Goal: Task Accomplishment & Management: Manage account settings

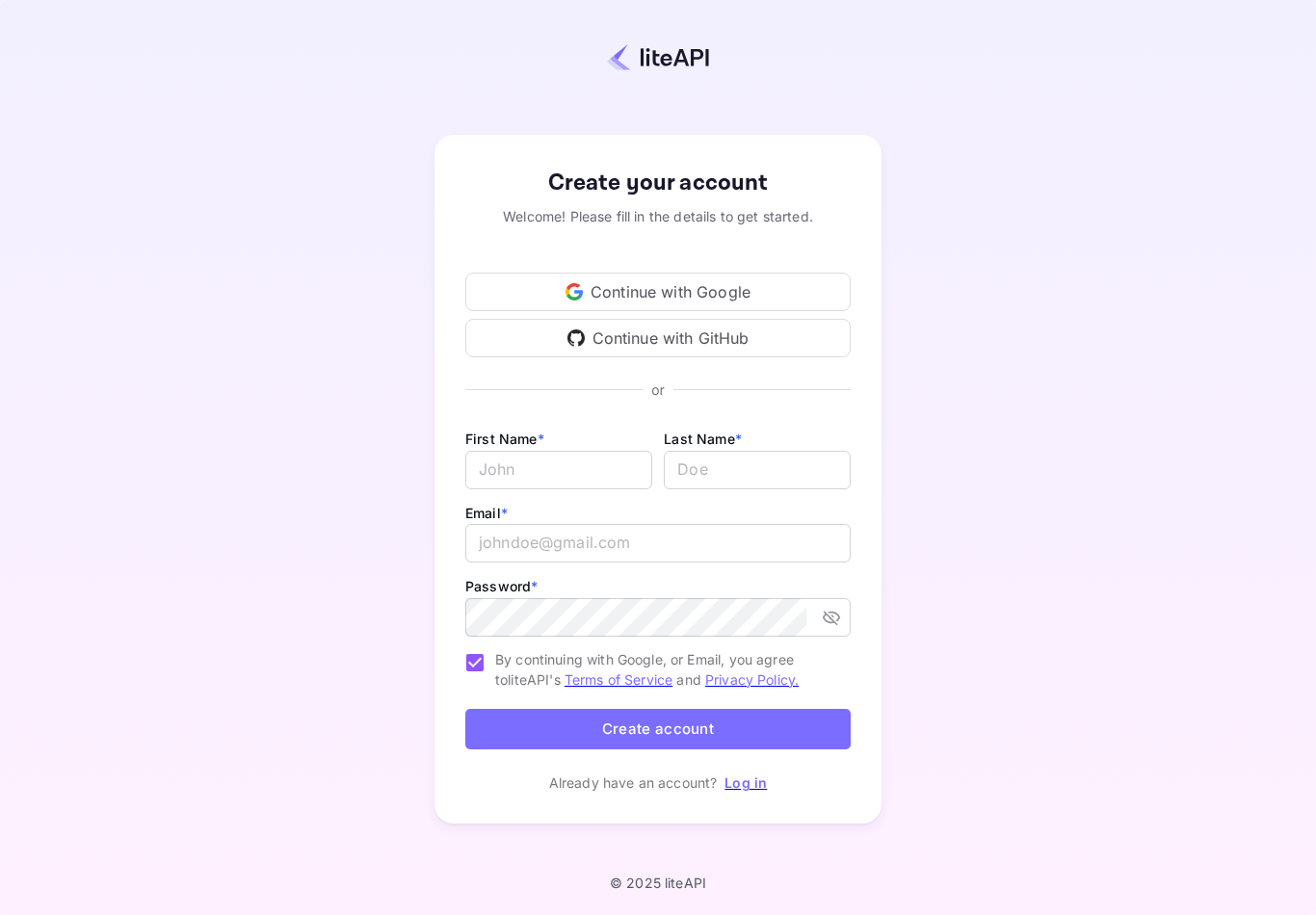
click at [685, 311] on div "Continue with Google" at bounding box center [658, 292] width 385 height 39
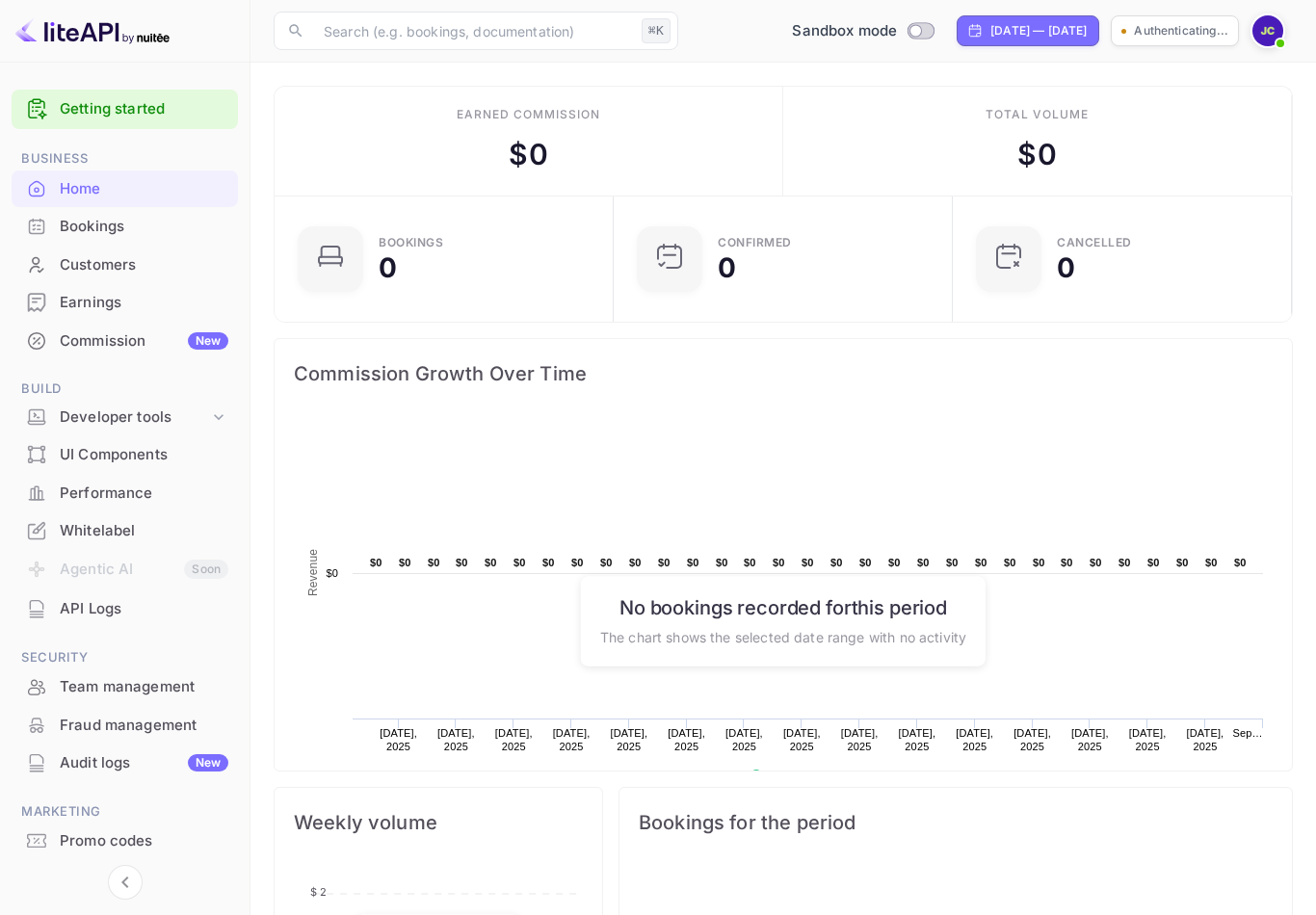
scroll to position [1, 1]
click at [847, 45] on div "Sandbox mode" at bounding box center [798, 31] width 165 height 30
click at [832, 27] on input "Switch to Production mode" at bounding box center [851, 30] width 39 height 13
checkbox input "false"
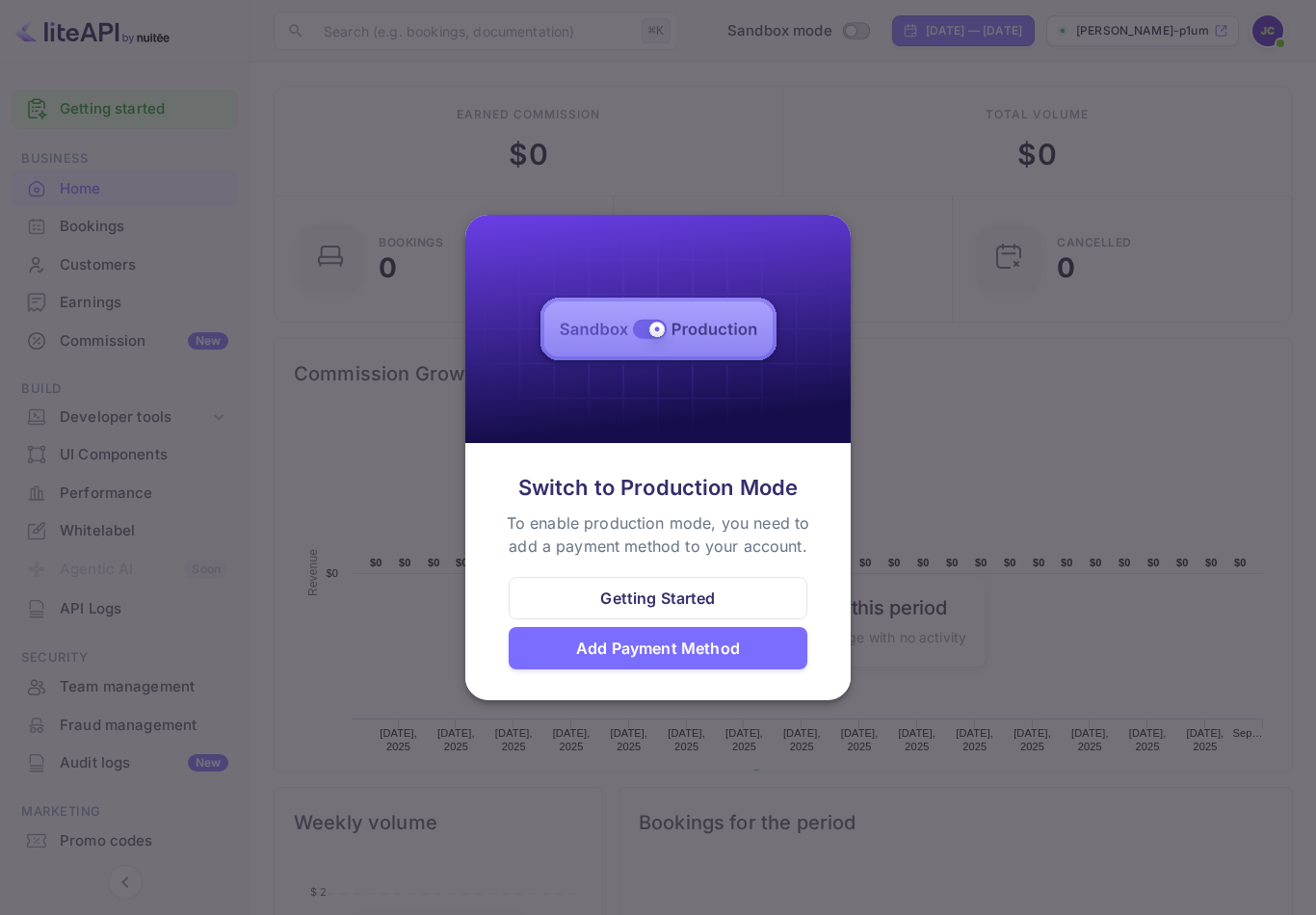
click at [962, 355] on div at bounding box center [658, 457] width 1316 height 915
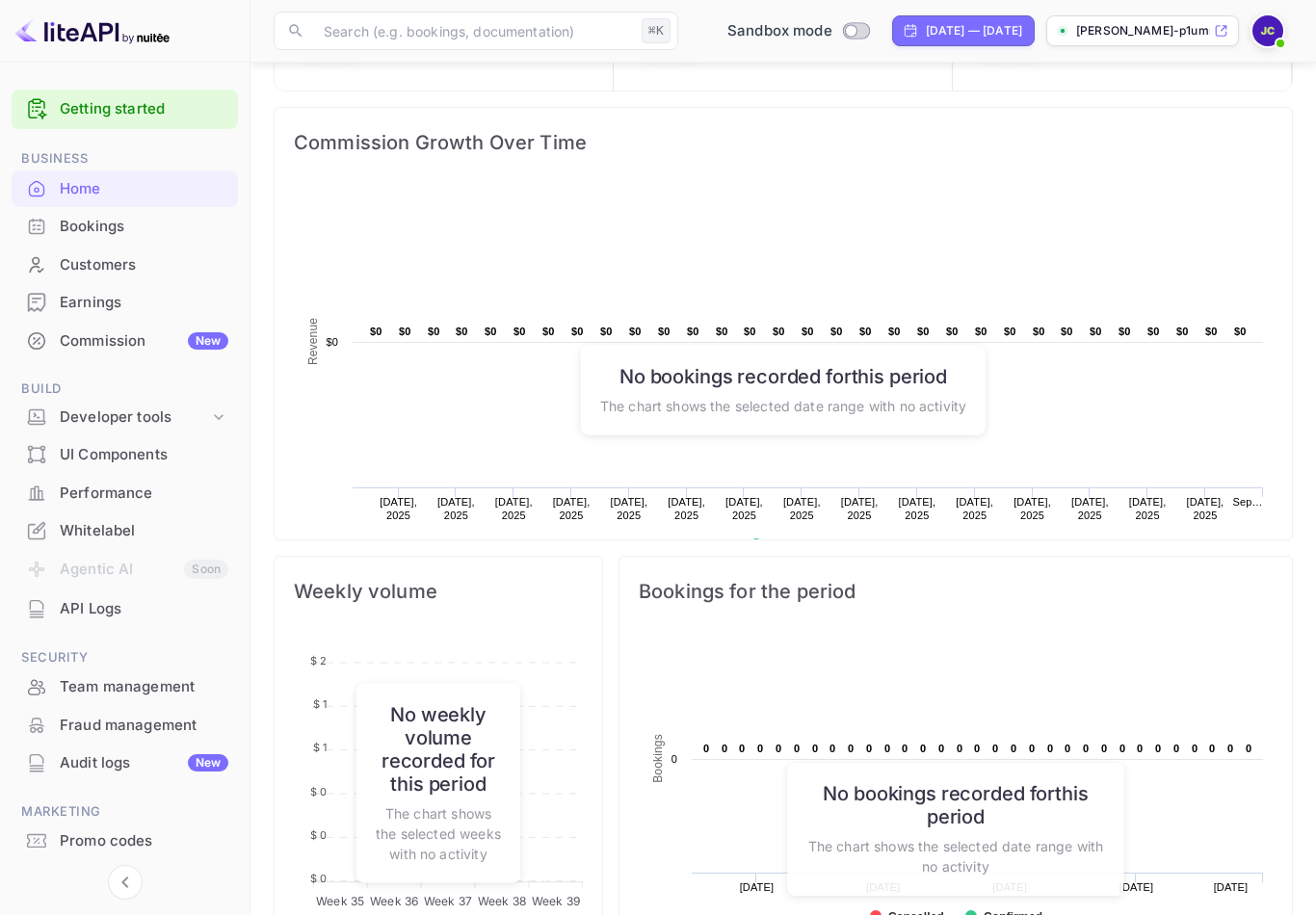
scroll to position [0, 0]
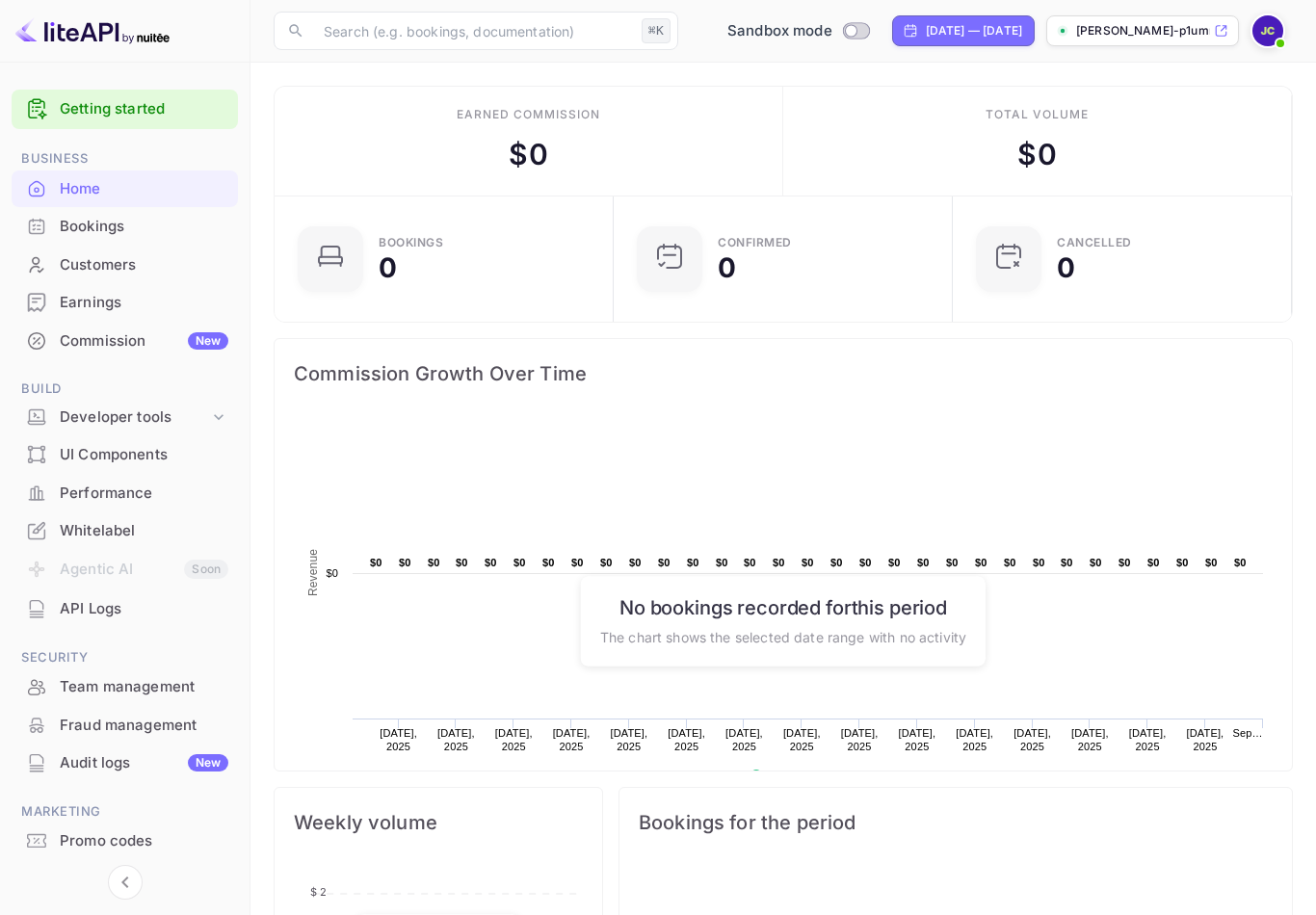
click at [536, 35] on input "text" at bounding box center [473, 31] width 321 height 39
type input "S"
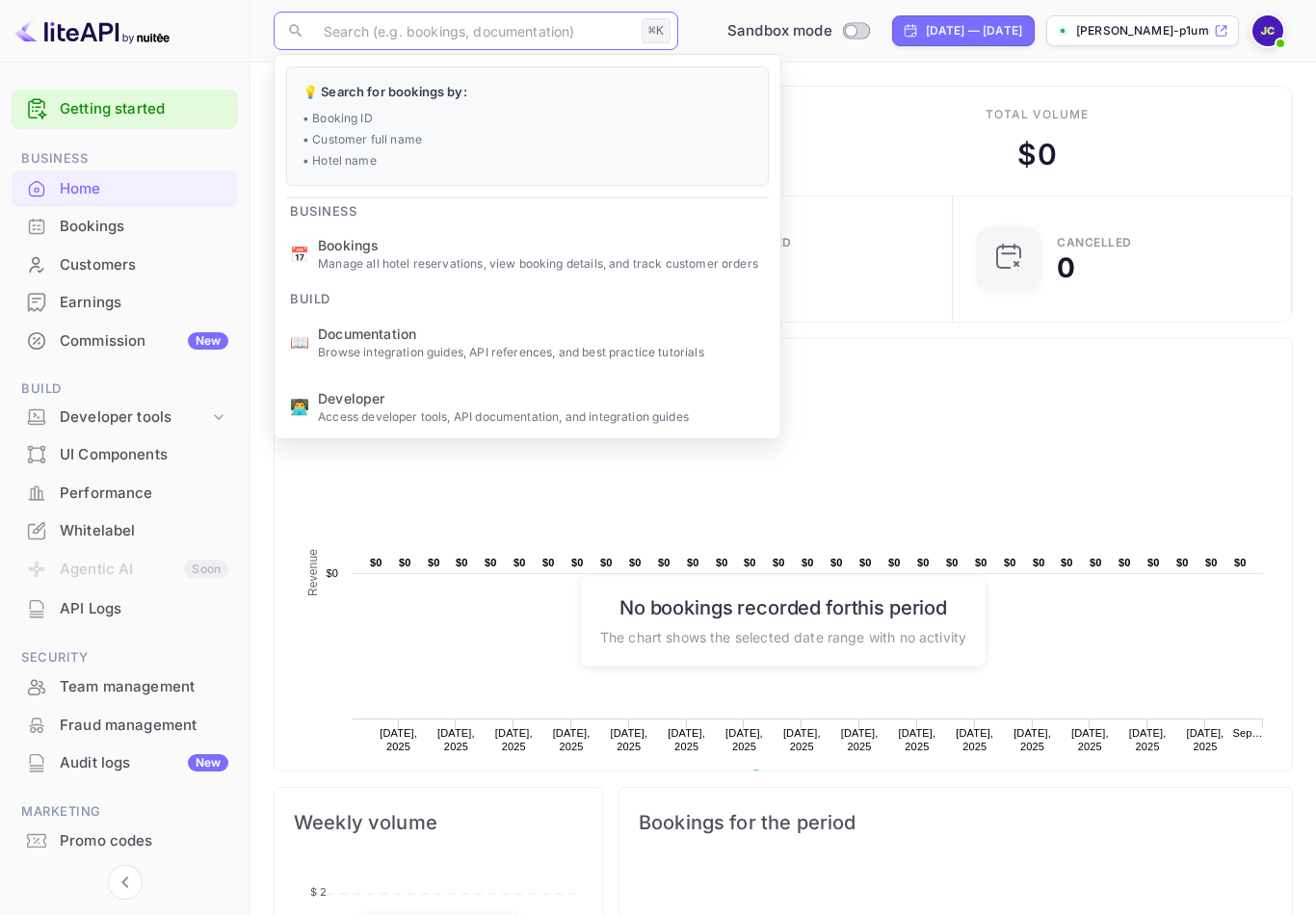
click at [492, 15] on input "text" at bounding box center [473, 31] width 321 height 39
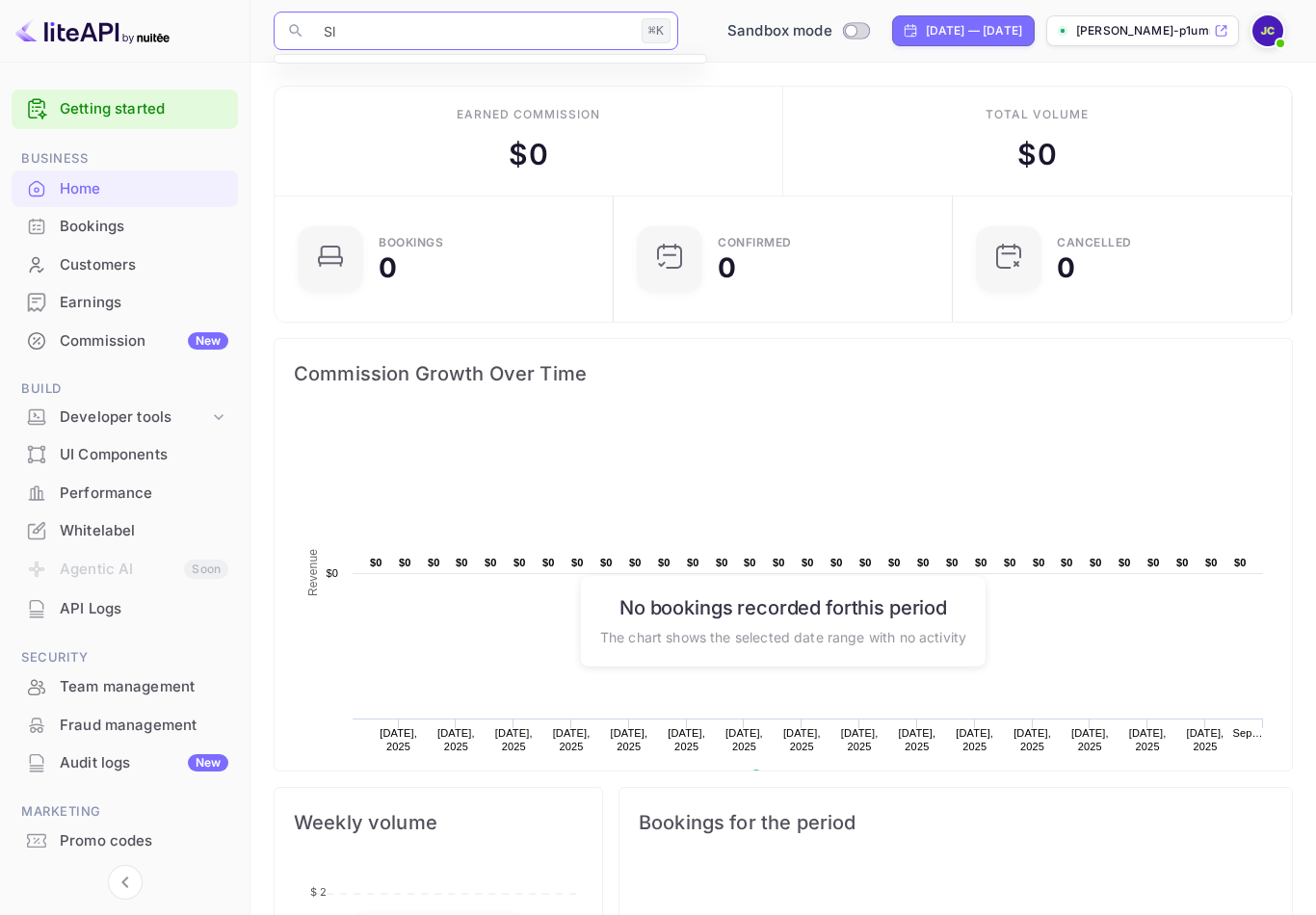
type input "S"
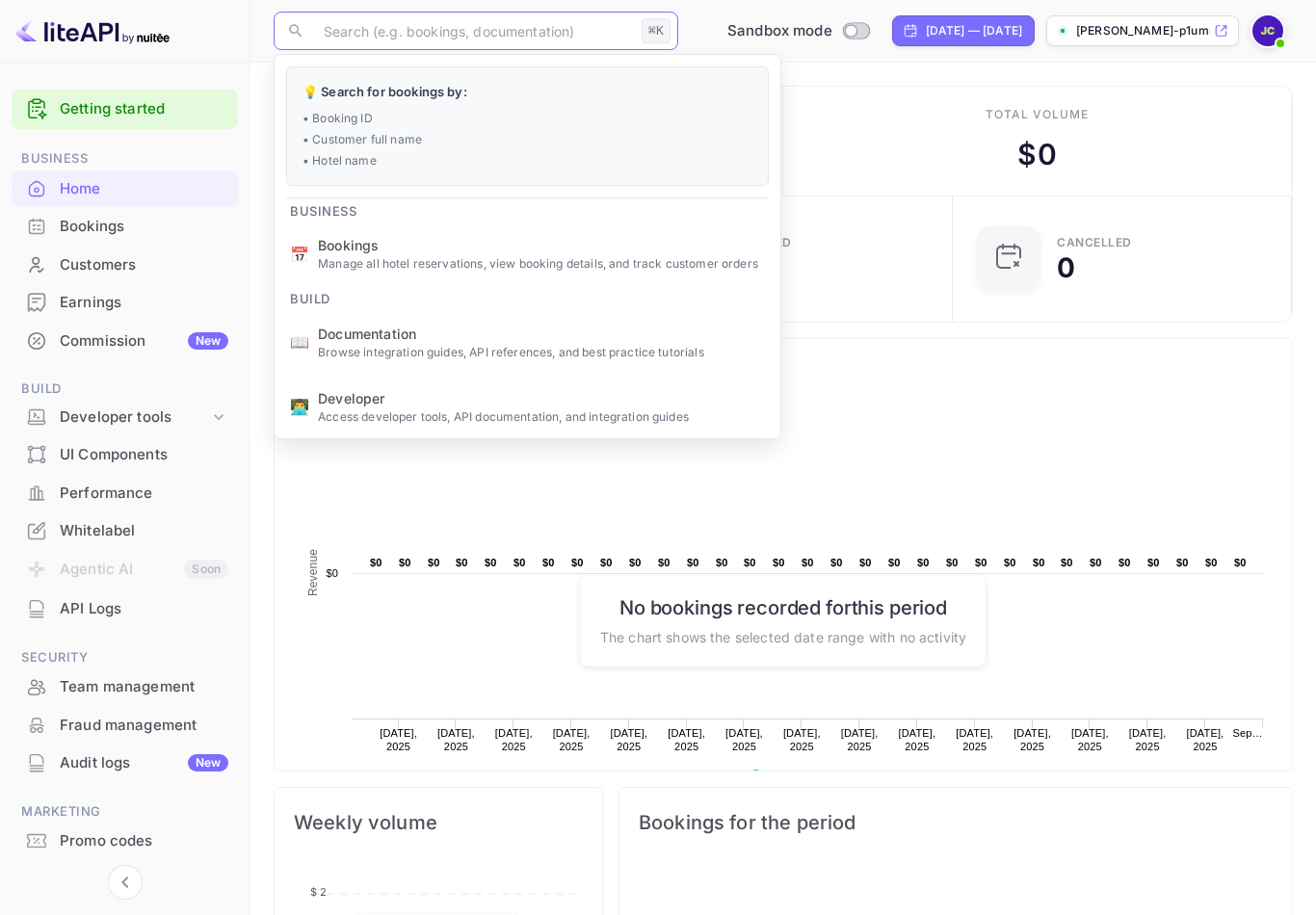
click at [637, 261] on p "Manage all hotel reservations, view booking details, and track customer orders" at bounding box center [541, 264] width 447 height 17
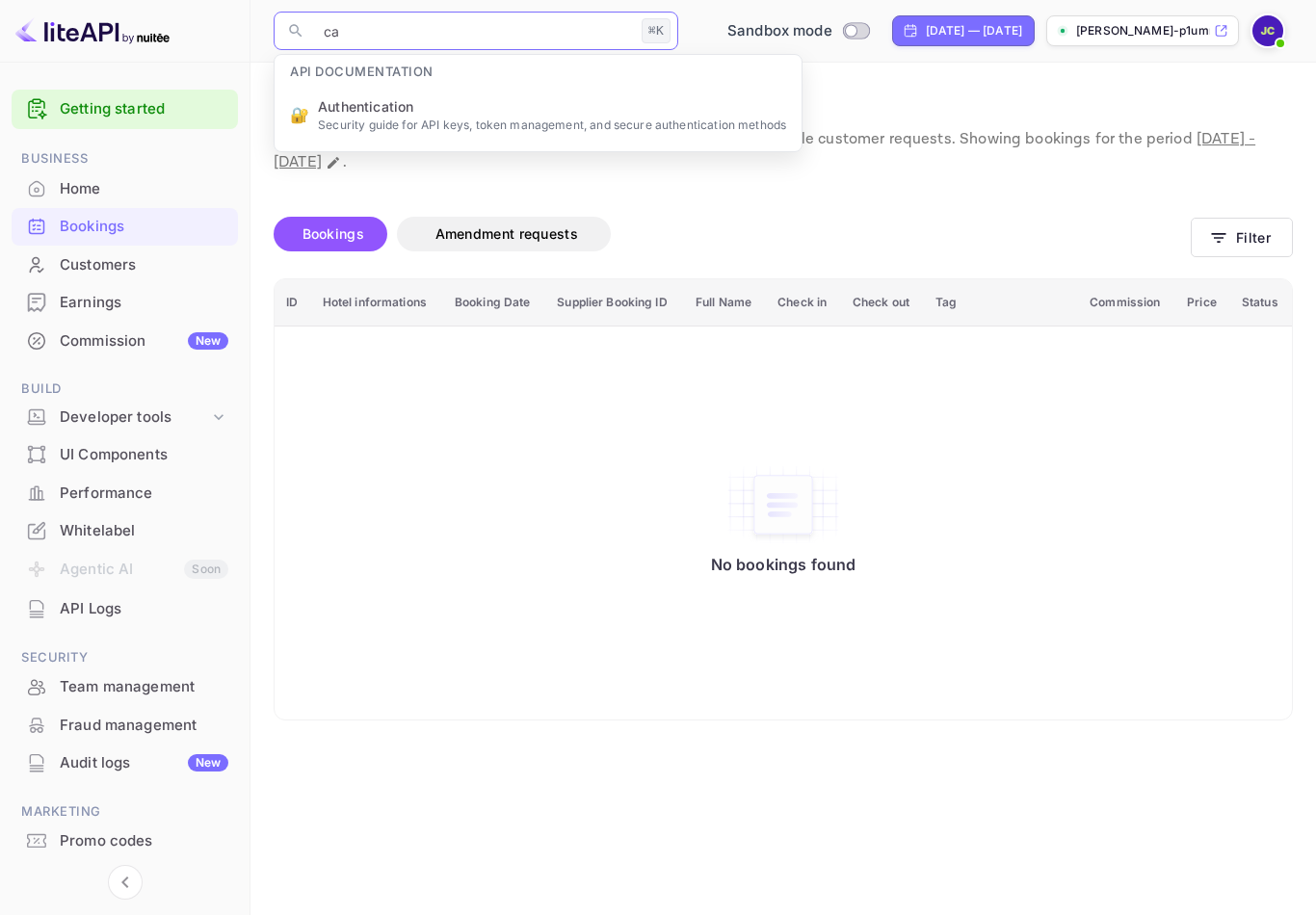
type input "c"
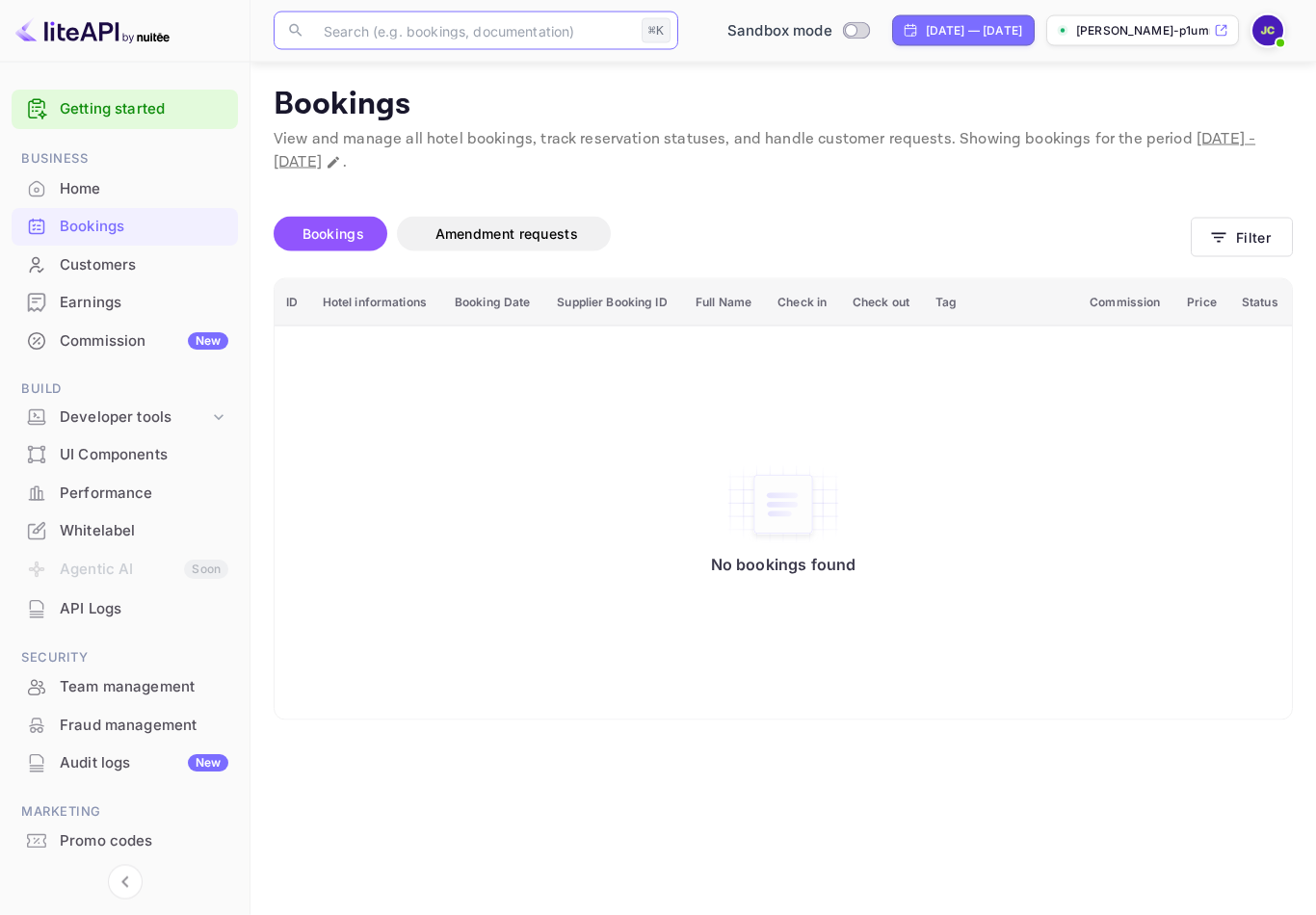
scroll to position [30, 0]
click at [543, 219] on button "Amendment requests" at bounding box center [504, 234] width 214 height 35
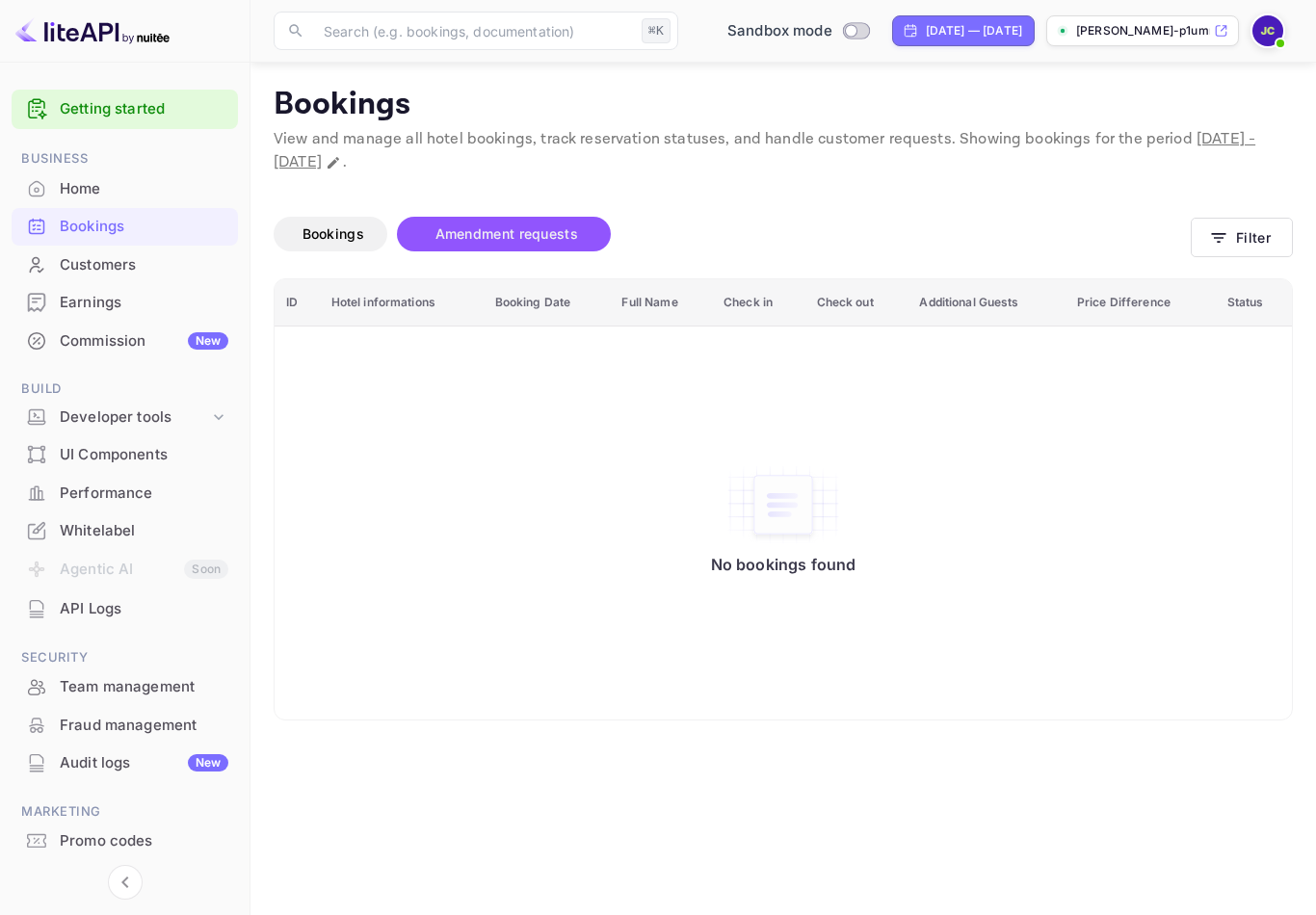
click at [359, 226] on span "Bookings" at bounding box center [333, 233] width 62 height 16
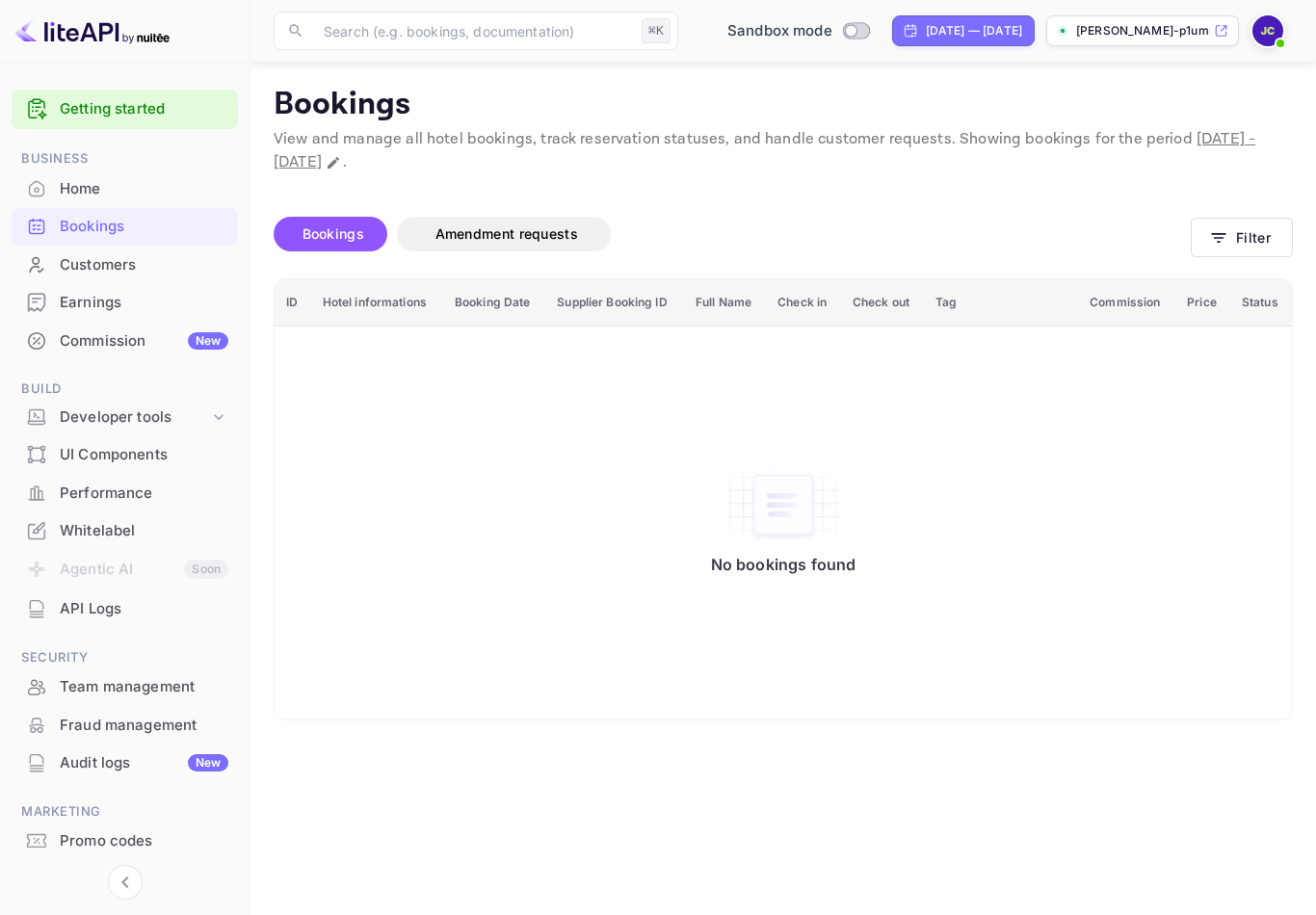
click at [547, 36] on input "text" at bounding box center [473, 31] width 321 height 39
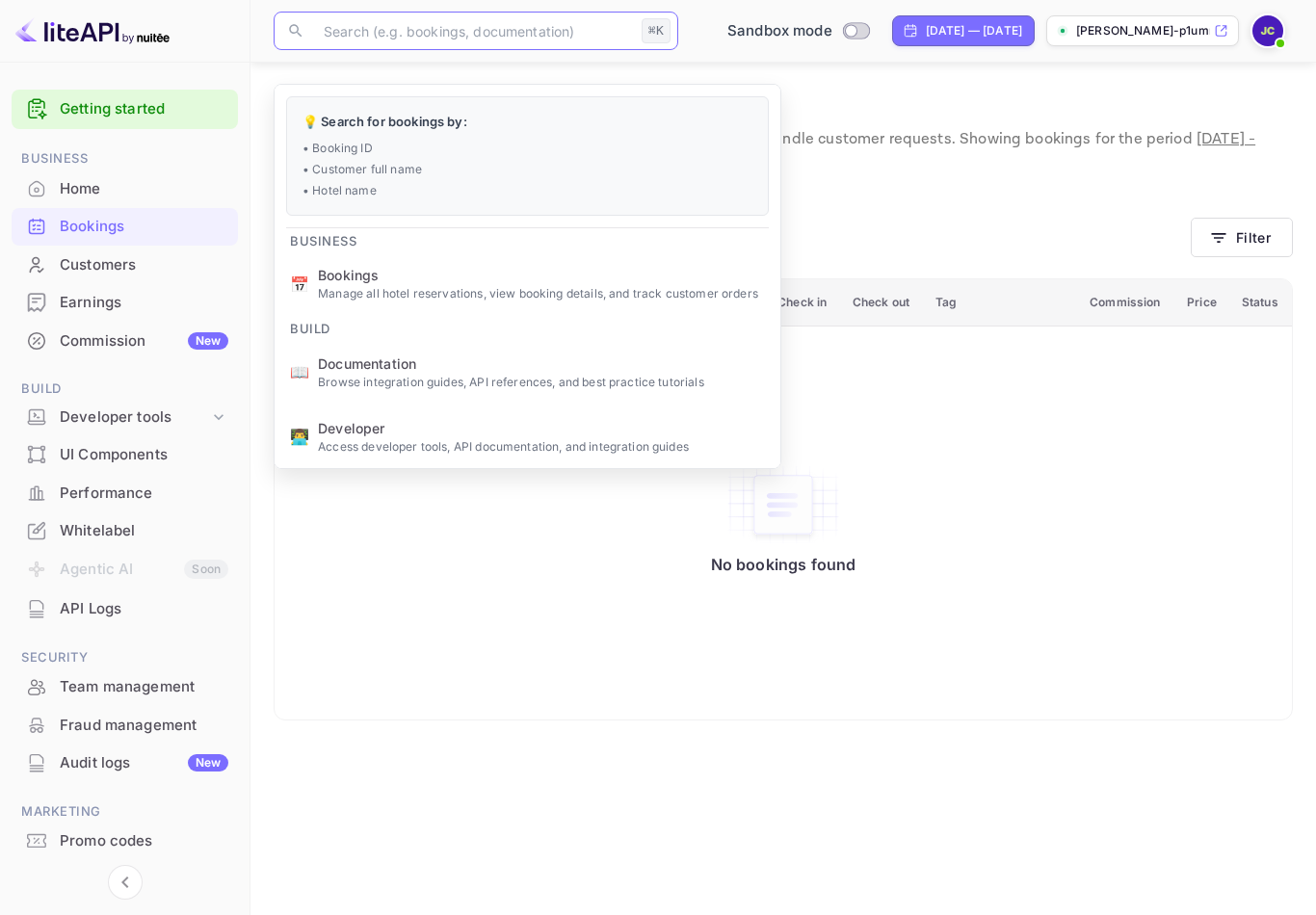
click at [371, 182] on p "• Hotel name" at bounding box center [527, 191] width 450 height 17
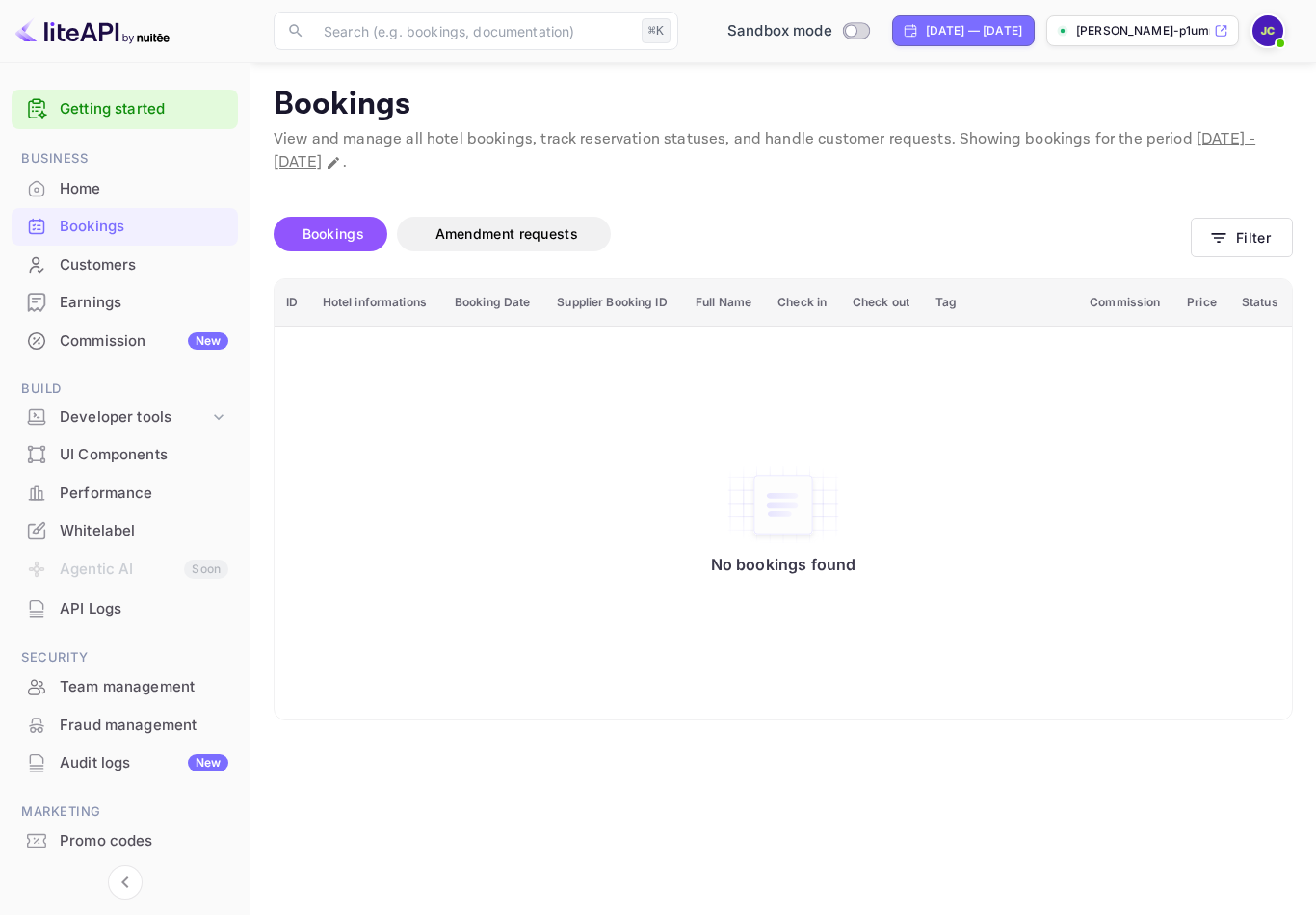
click at [521, 45] on input "text" at bounding box center [473, 31] width 321 height 39
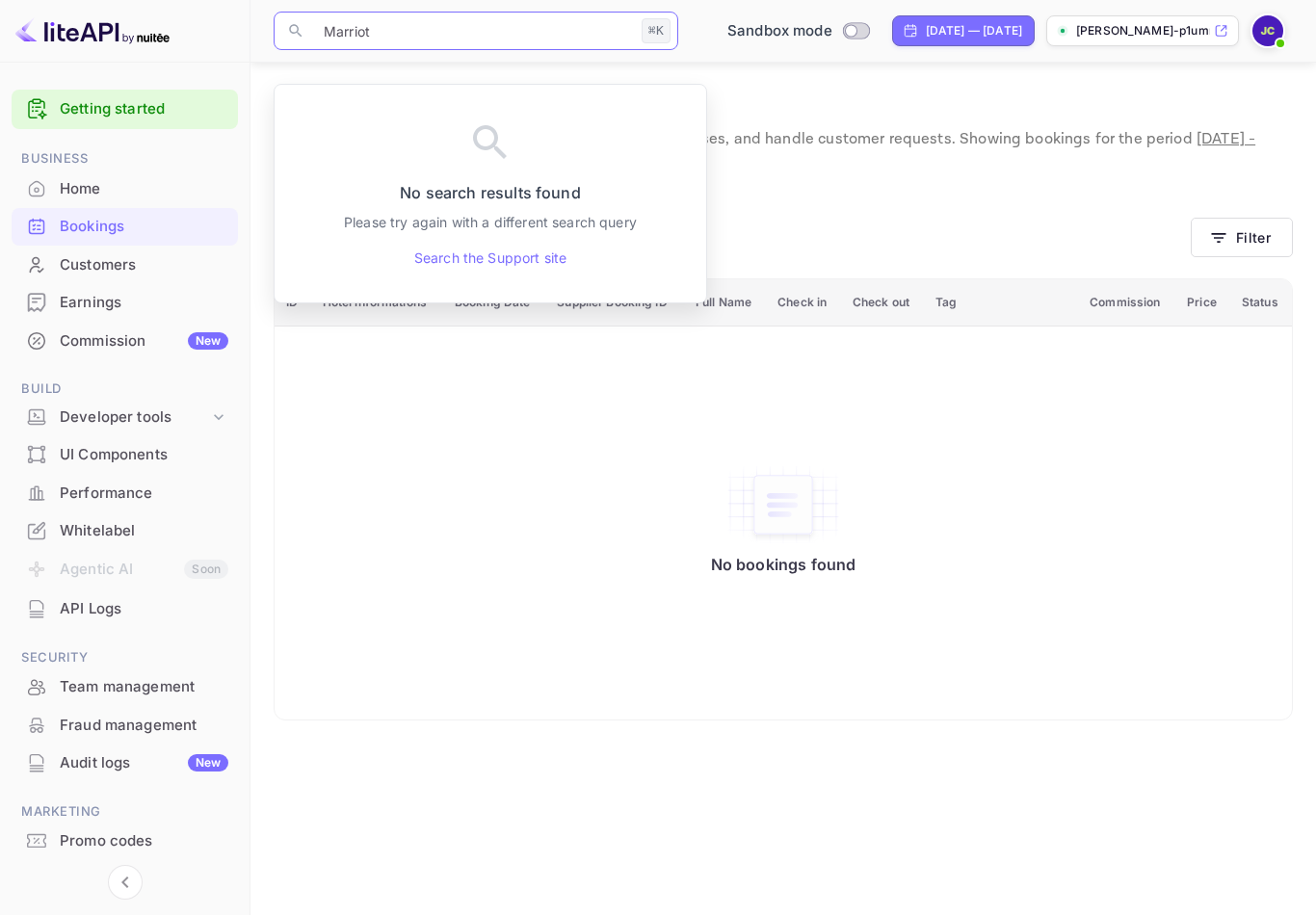
type input "Marriot"
click at [526, 212] on div "No search results found Please try again with a different search query Search t…" at bounding box center [491, 194] width 432 height 210
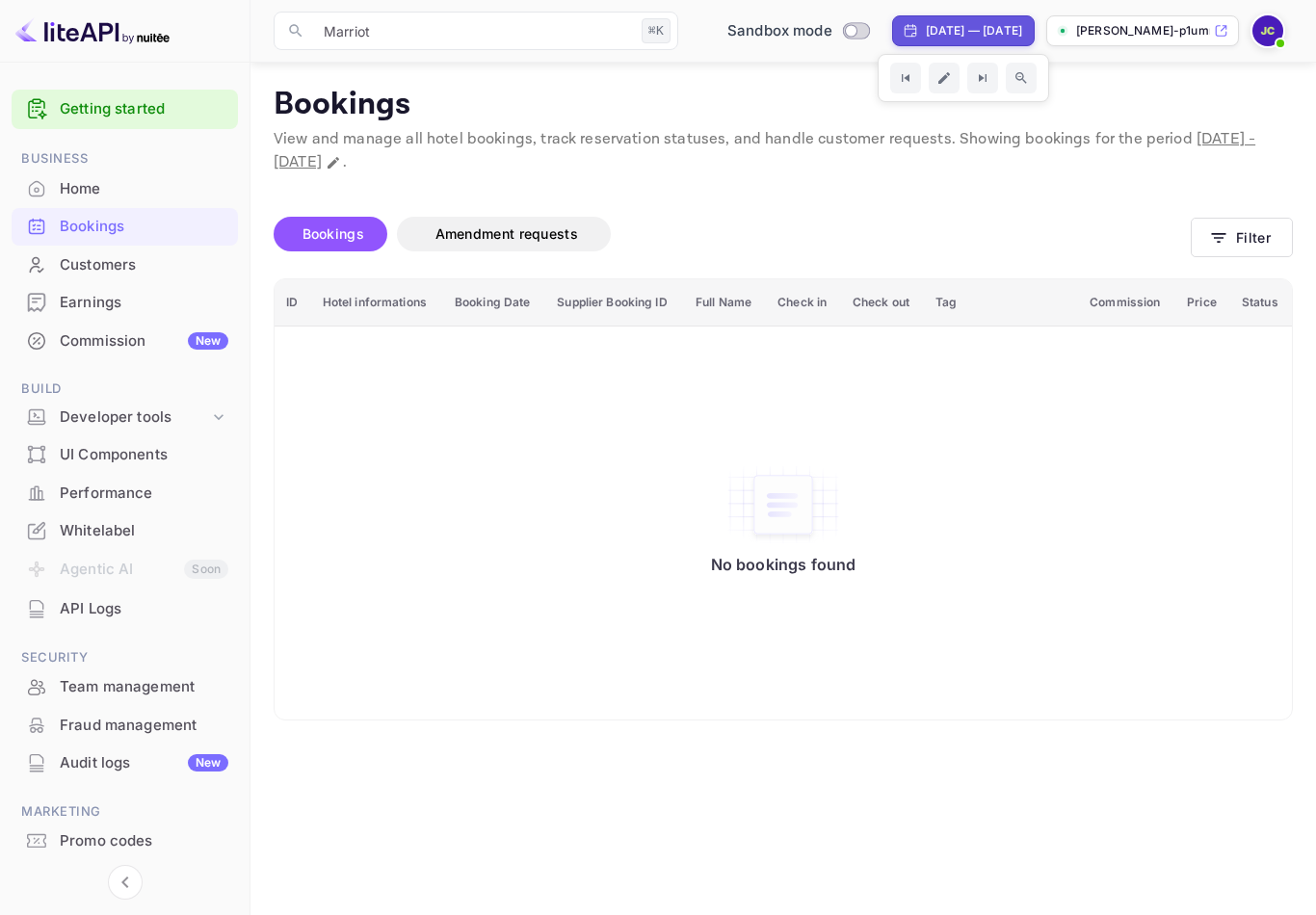
click at [1075, 174] on div "Signing in with google... Unsaved Changes Bookings Amendment requests Filter ID…" at bounding box center [772, 447] width 1043 height 546
click at [59, 174] on div "Home" at bounding box center [125, 189] width 227 height 38
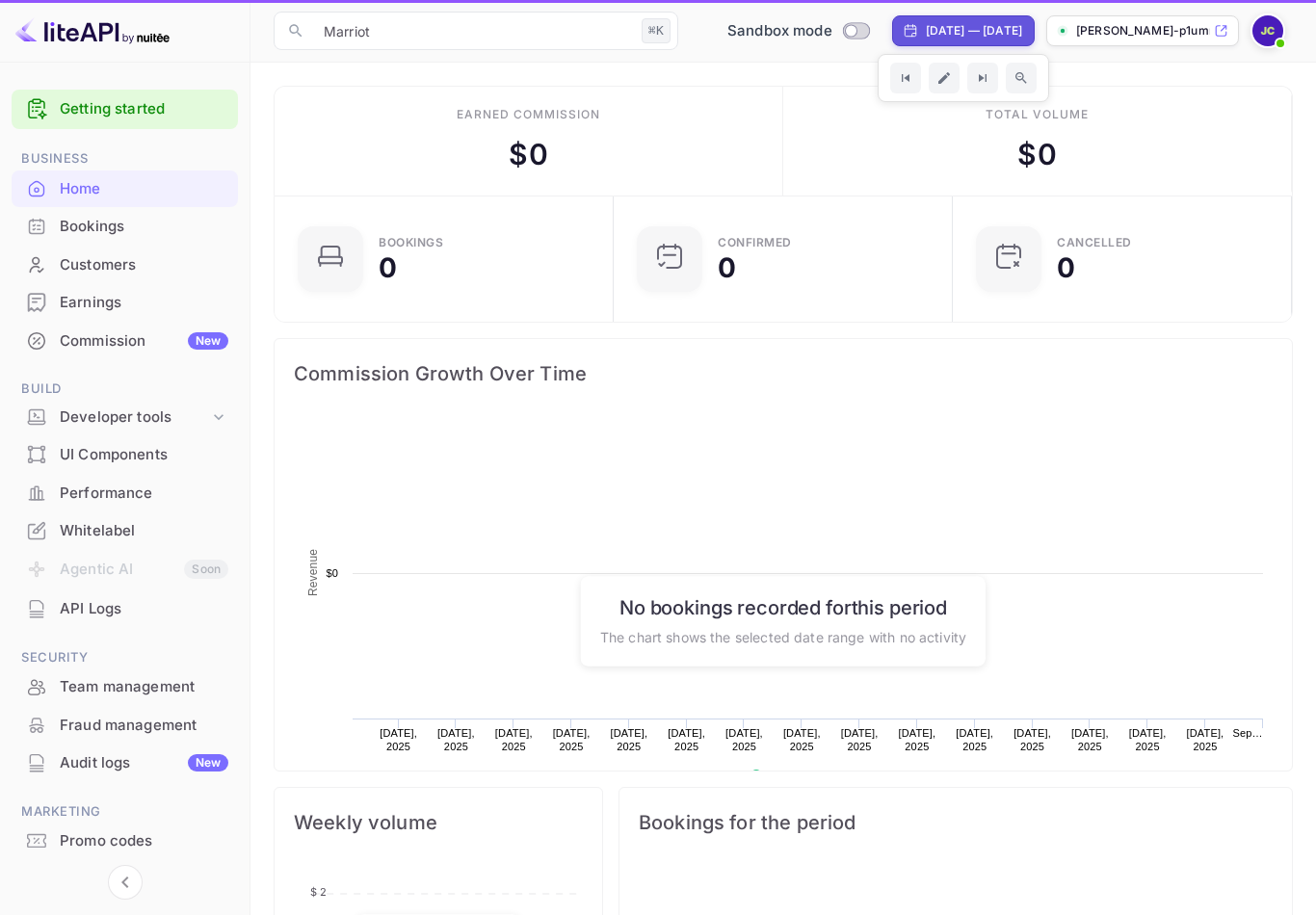
scroll to position [313, 327]
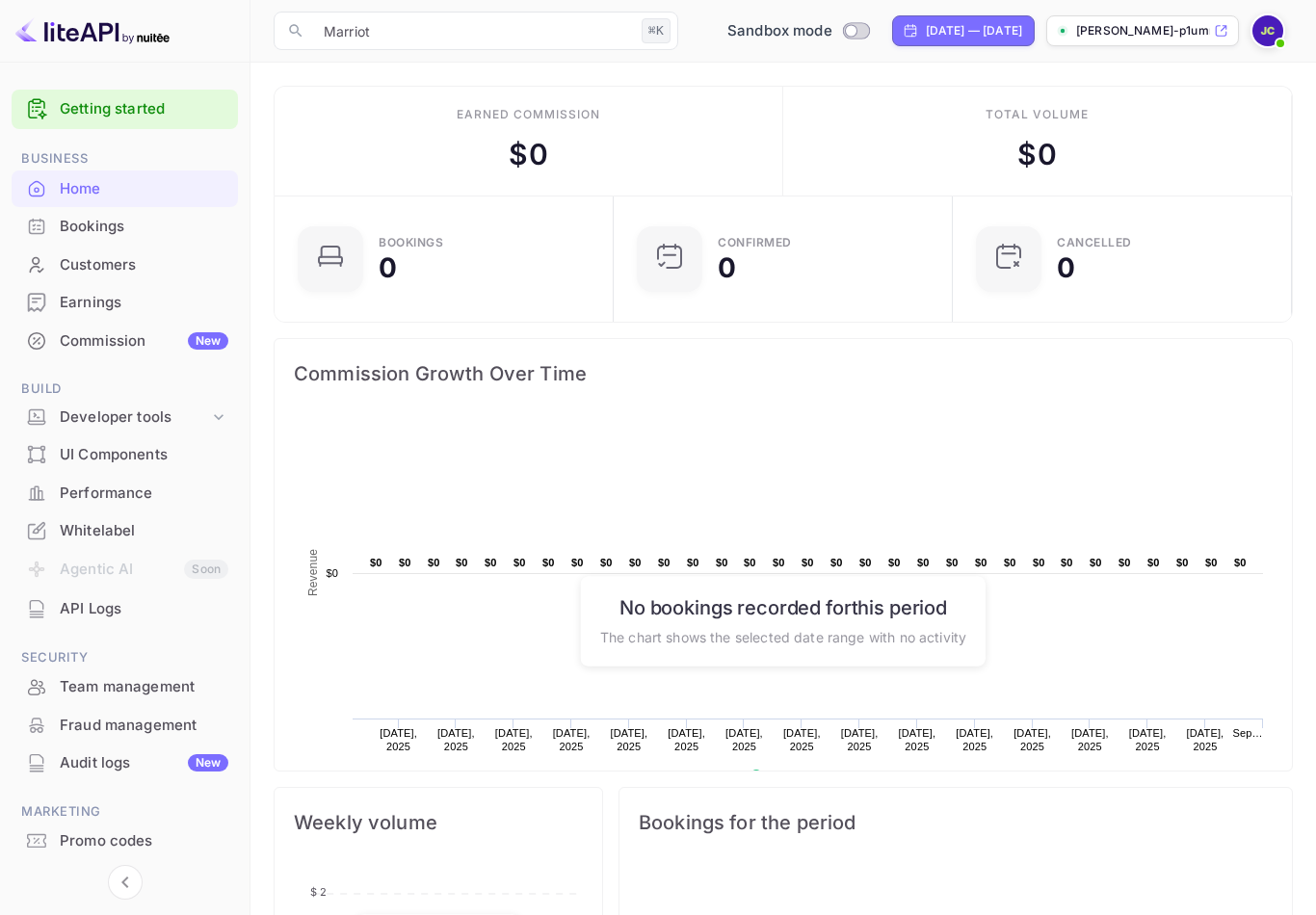
click at [51, 139] on ul "Getting started Business Home Bookings Customers Earnings Commission New Build …" at bounding box center [125, 512] width 227 height 860
click at [27, 127] on div "Getting started" at bounding box center [125, 109] width 227 height 40
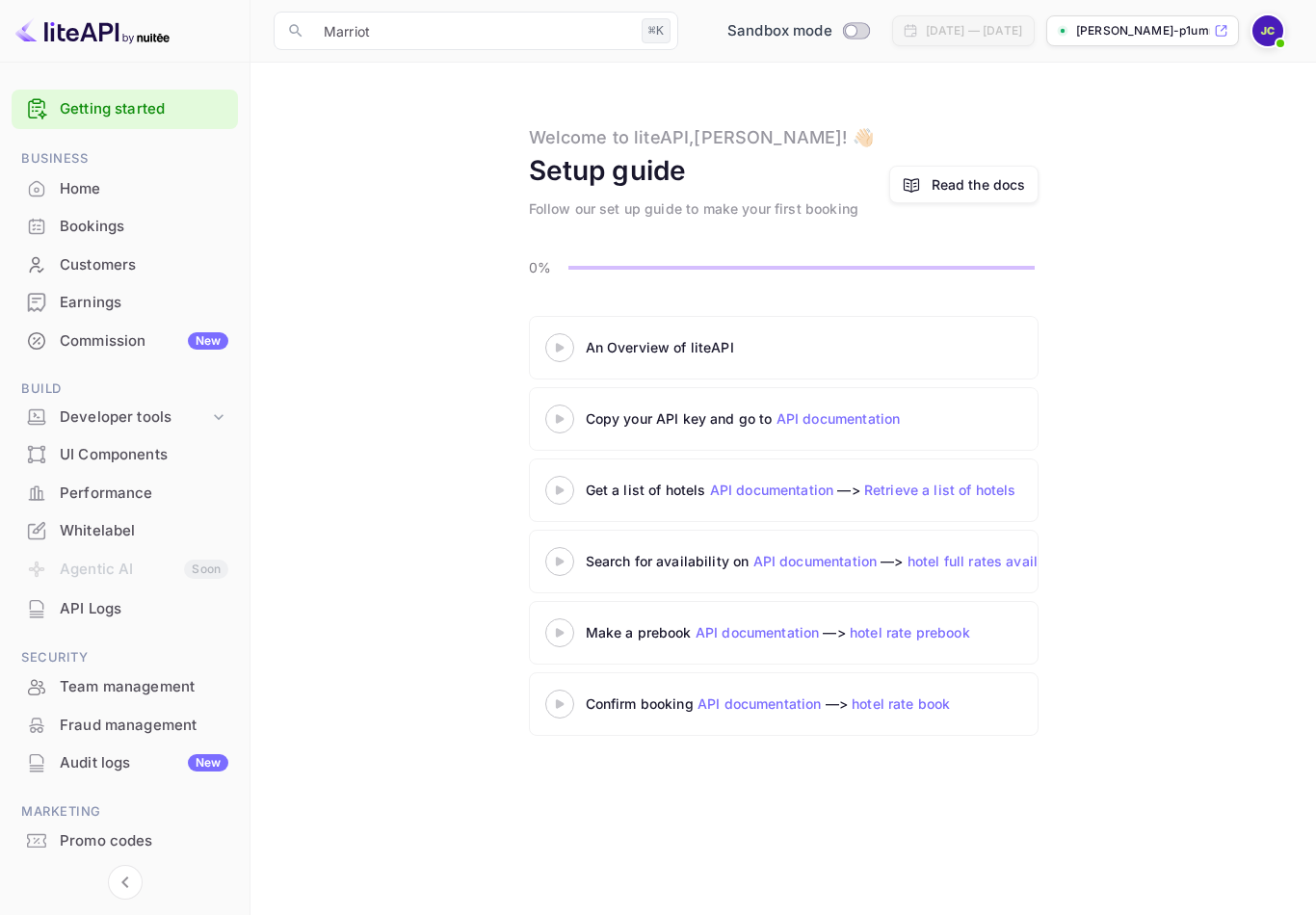
click at [563, 354] on div at bounding box center [560, 347] width 68 height 24
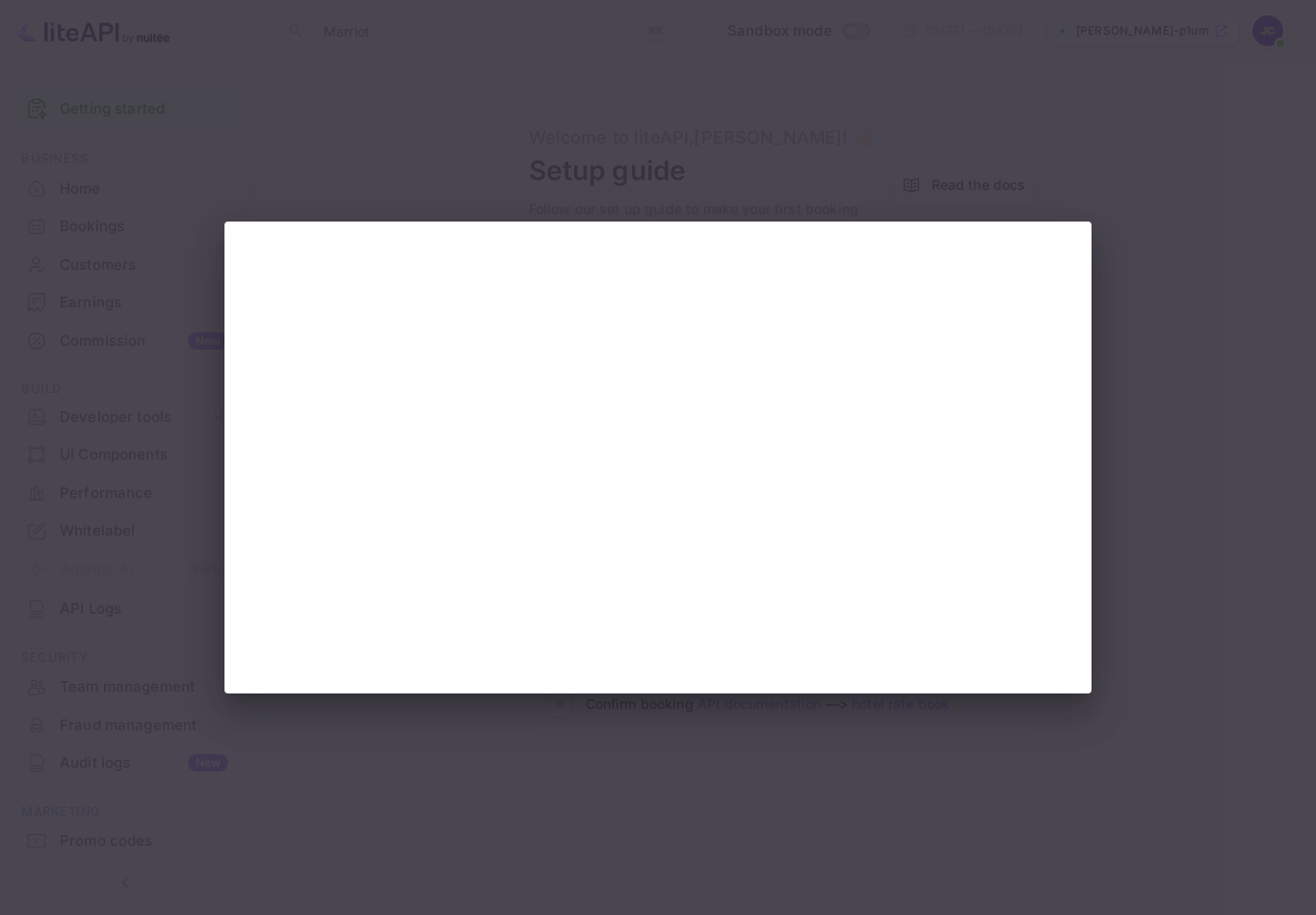
click at [96, 266] on div at bounding box center [658, 457] width 1316 height 915
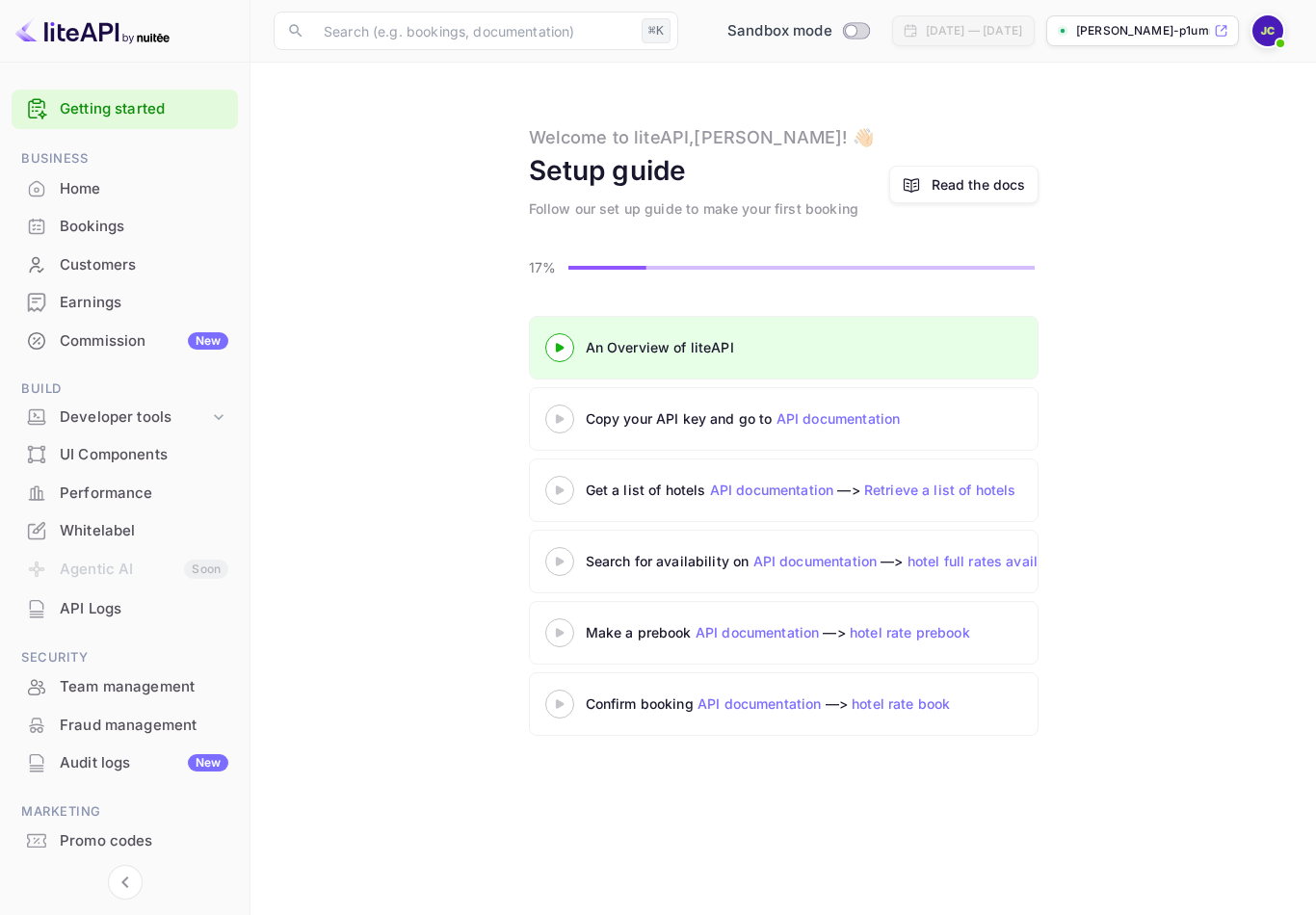
click at [59, 603] on div "API Logs" at bounding box center [125, 609] width 227 height 38
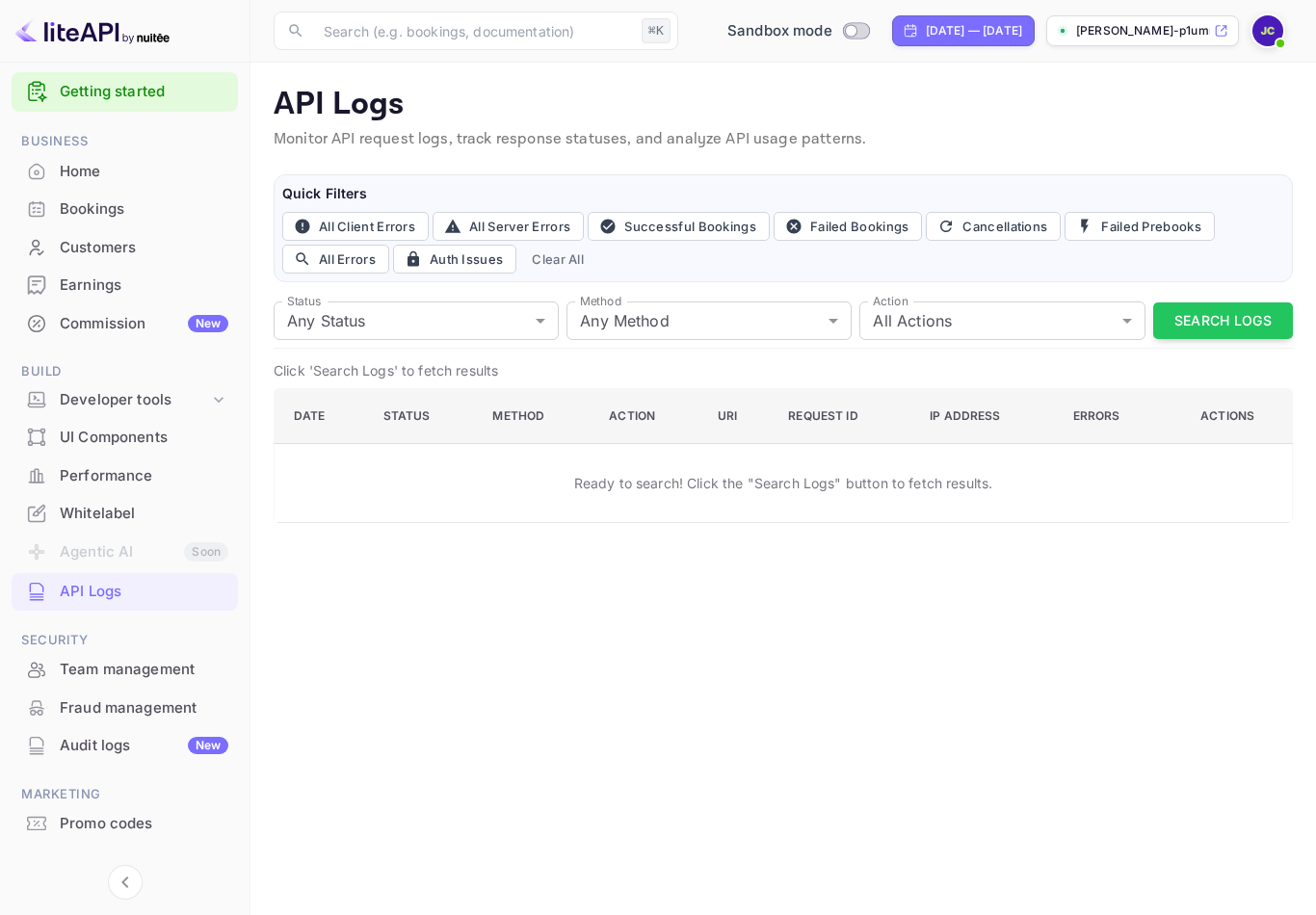
scroll to position [13, 0]
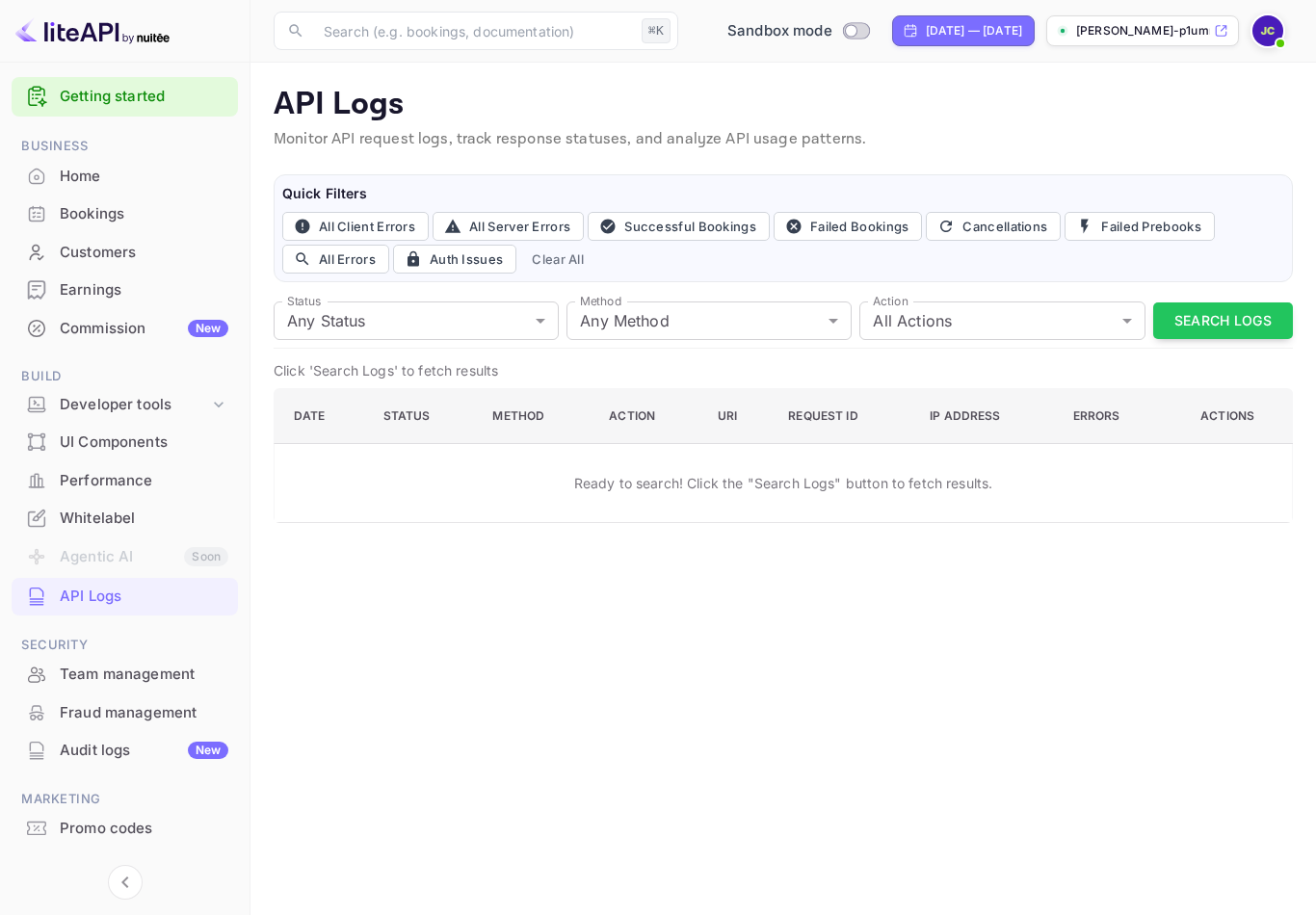
click at [95, 394] on div "Developer tools" at bounding box center [135, 405] width 149 height 22
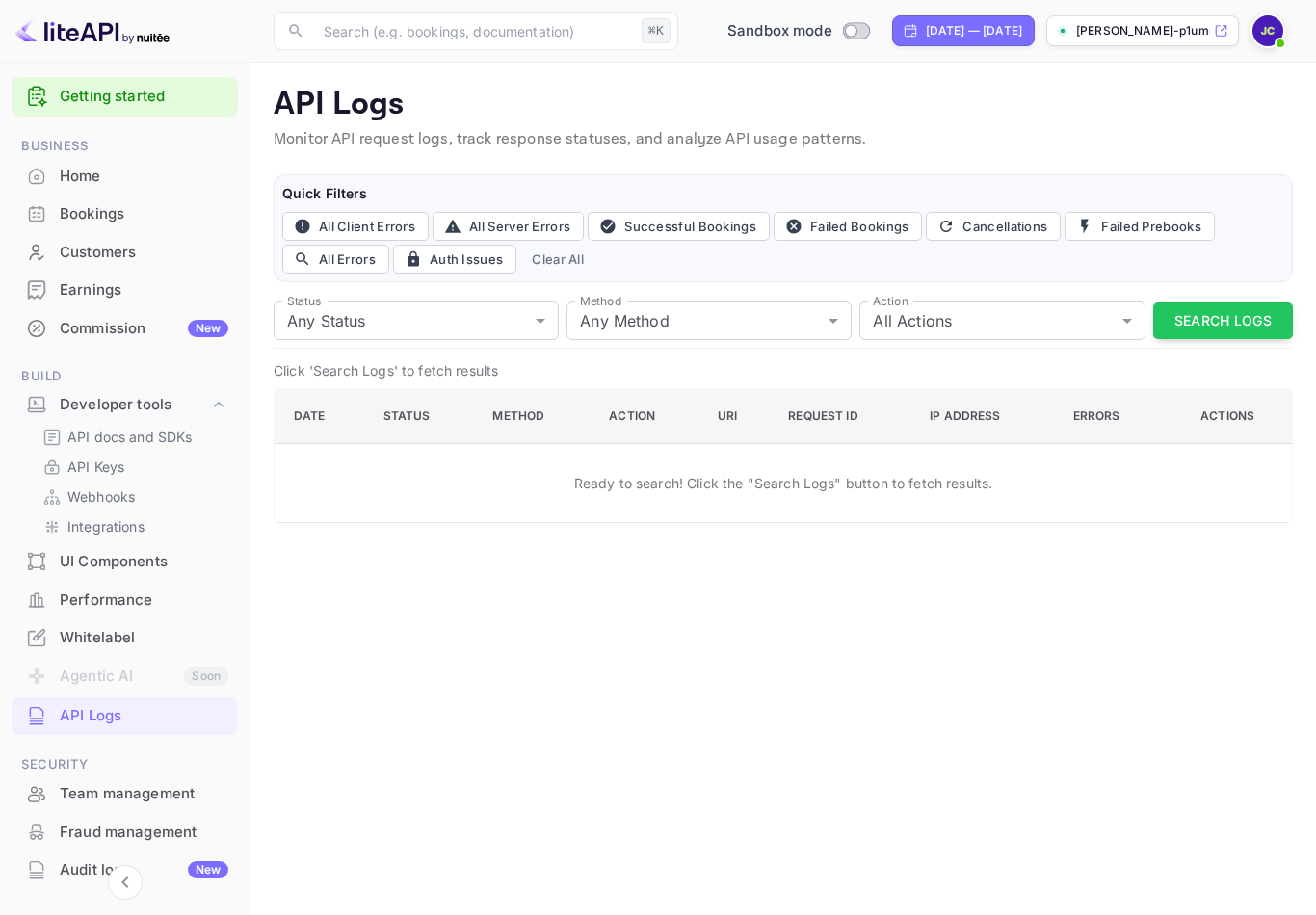
click at [56, 458] on icon at bounding box center [52, 468] width 19 height 19
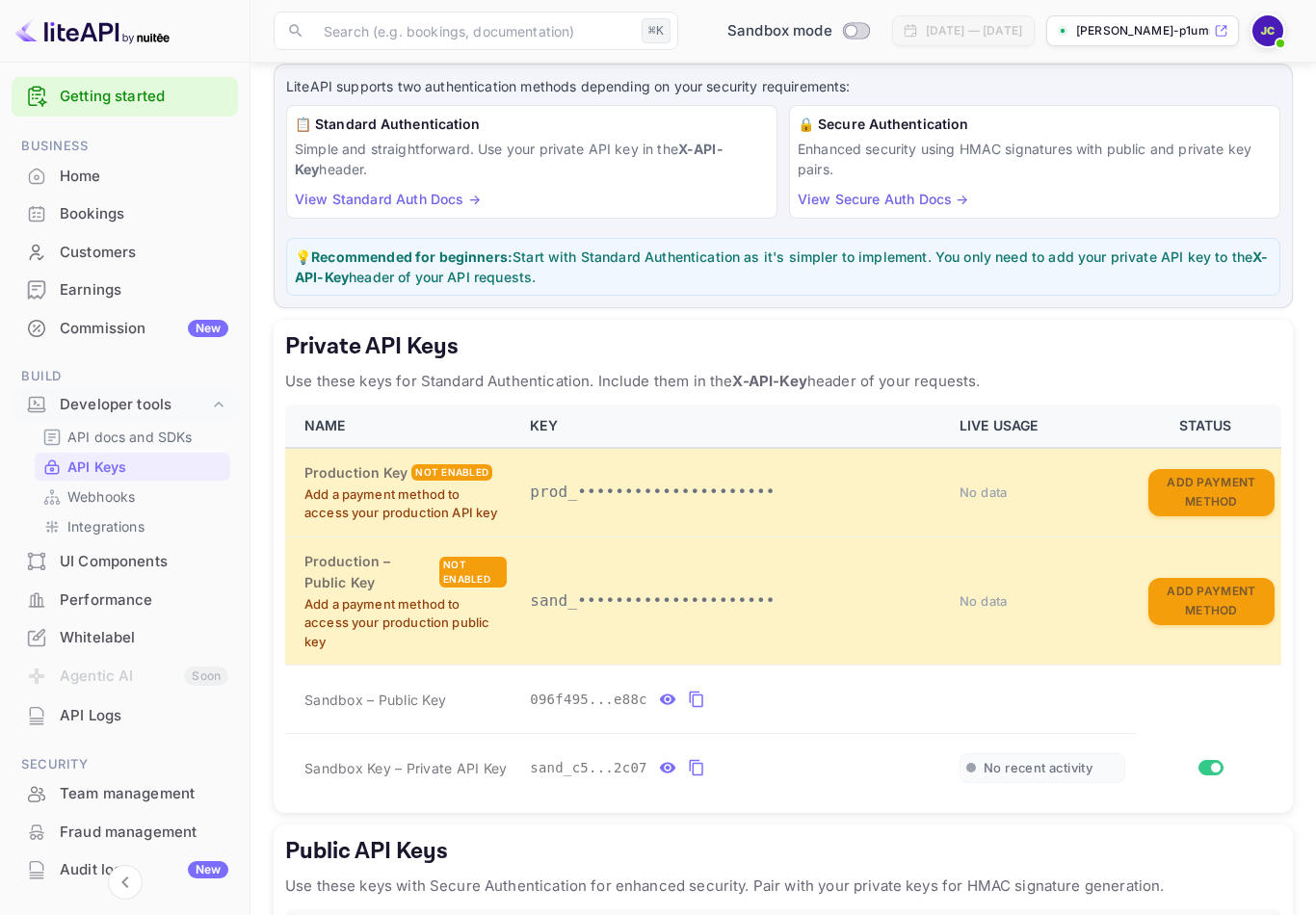
scroll to position [129, 0]
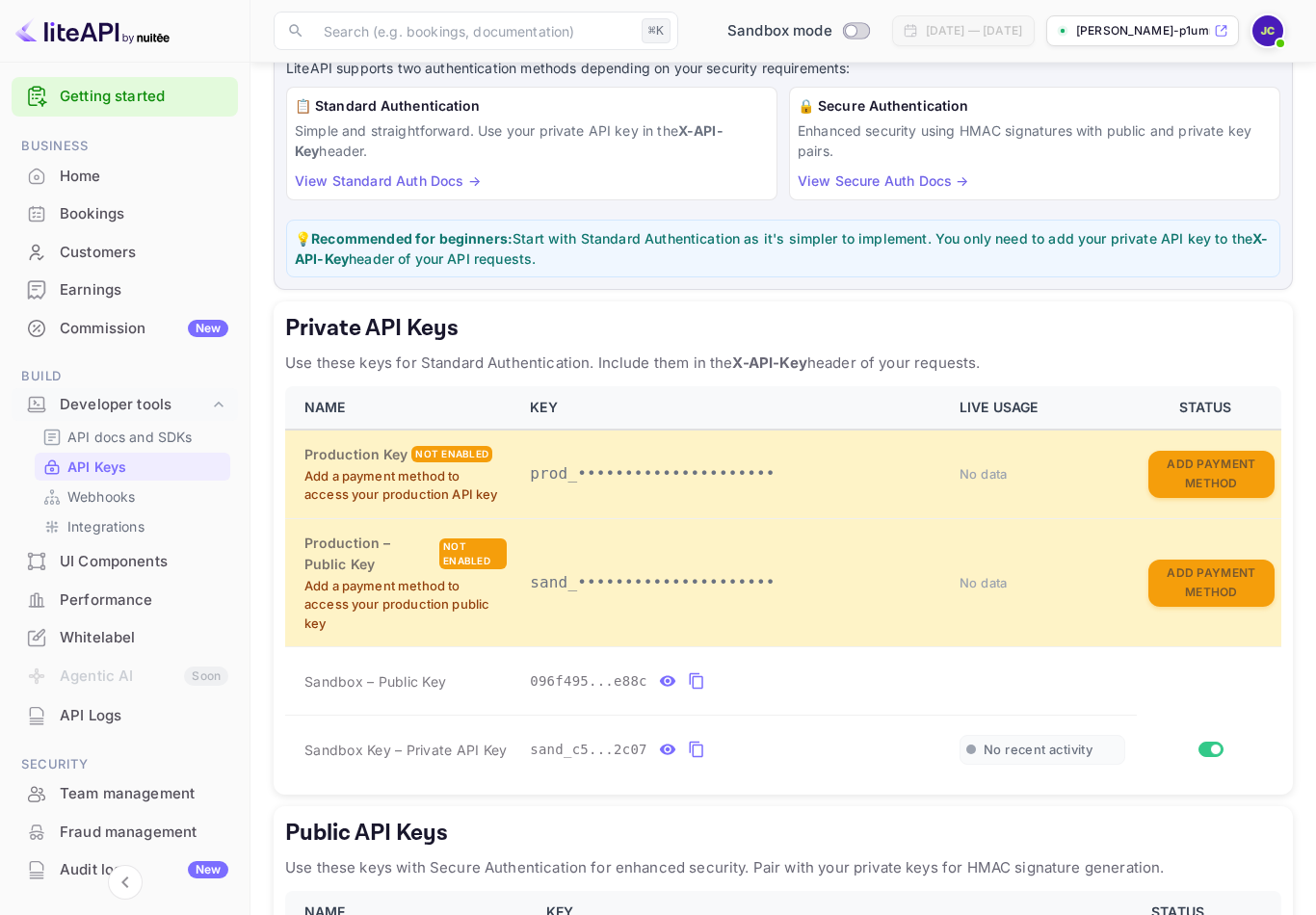
click at [824, 670] on div "096f495...e88c" at bounding box center [733, 682] width 407 height 31
click at [823, 686] on div "096f495...e88c" at bounding box center [733, 682] width 407 height 31
click at [550, 677] on span "096f495...e88c" at bounding box center [588, 682] width 117 height 20
click at [776, 750] on div "sand_c5...2c07" at bounding box center [733, 749] width 407 height 31
click at [997, 742] on span "No recent activity" at bounding box center [1038, 749] width 108 height 16
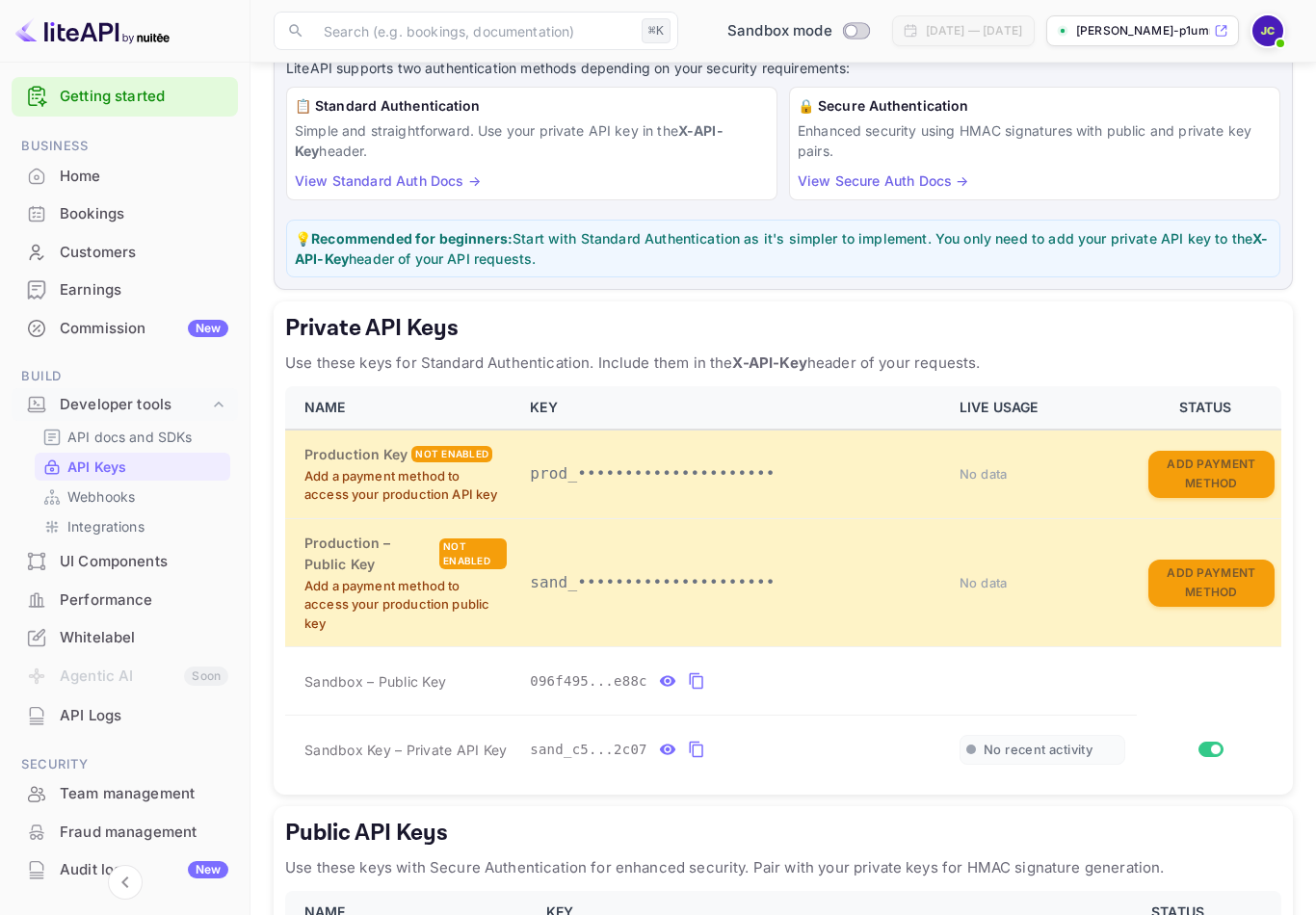
click at [1213, 744] on input "Switch" at bounding box center [1216, 749] width 35 height 12
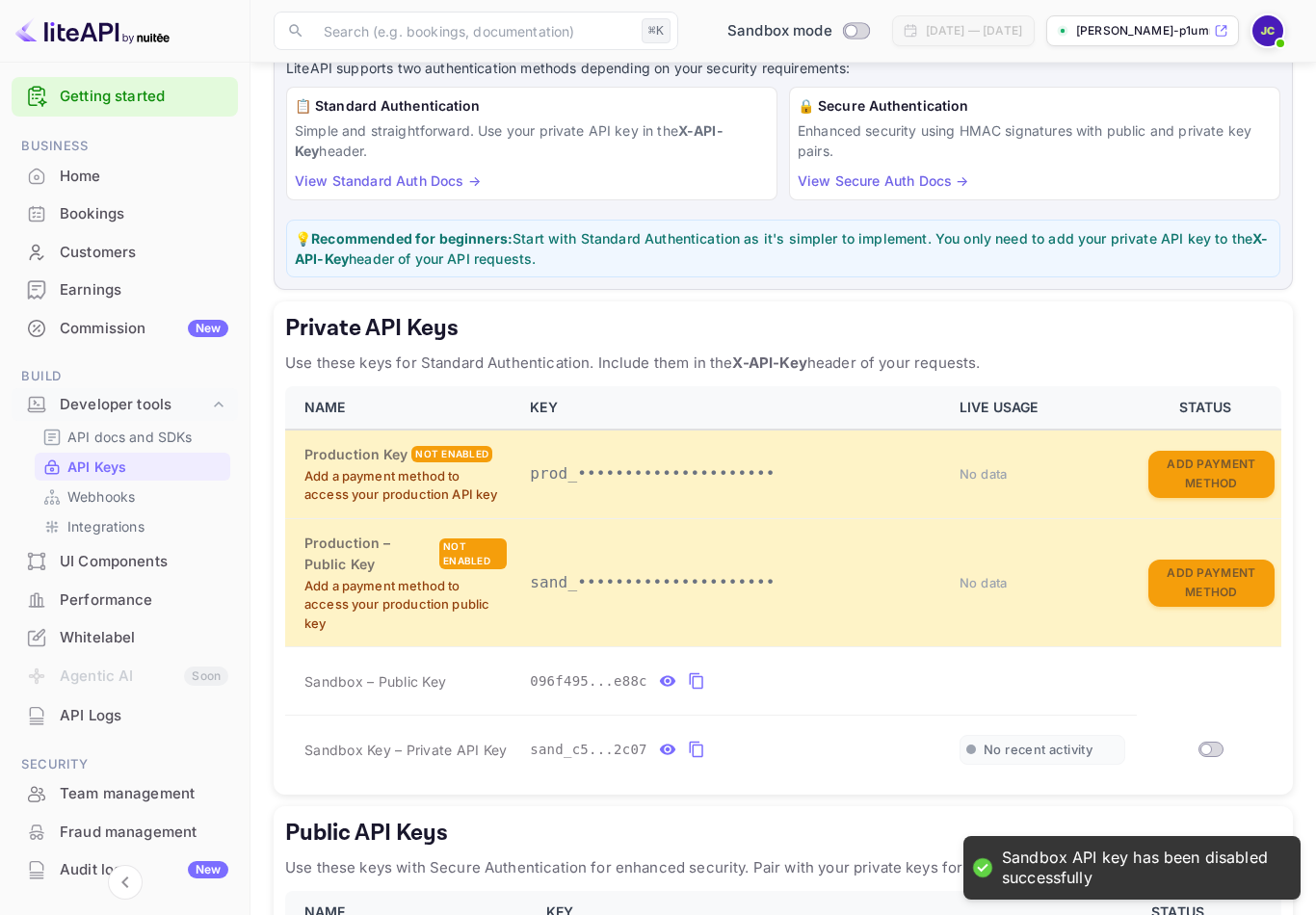
click at [1201, 747] on input "Switch" at bounding box center [1207, 749] width 35 height 12
checkbox input "true"
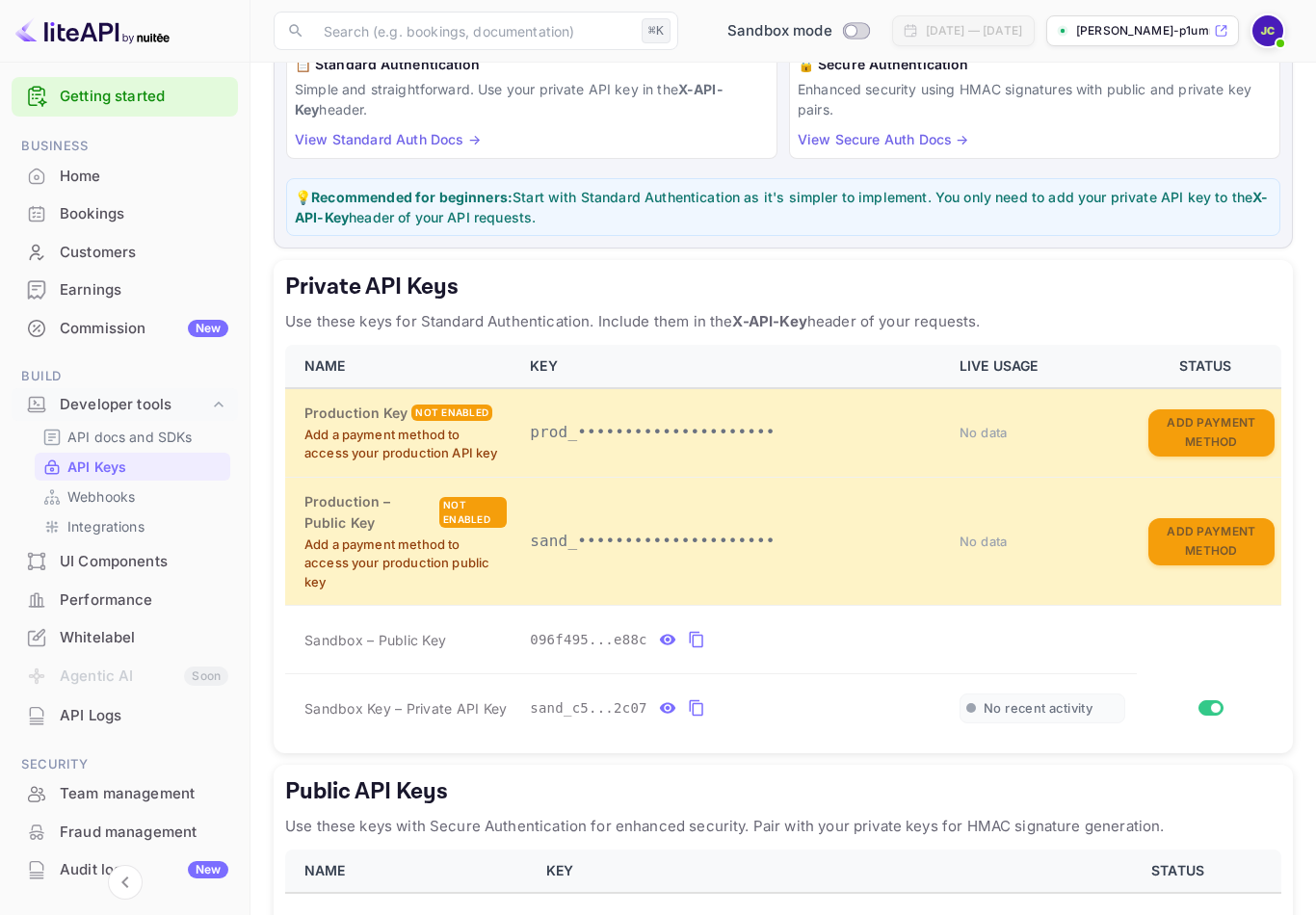
scroll to position [0, 0]
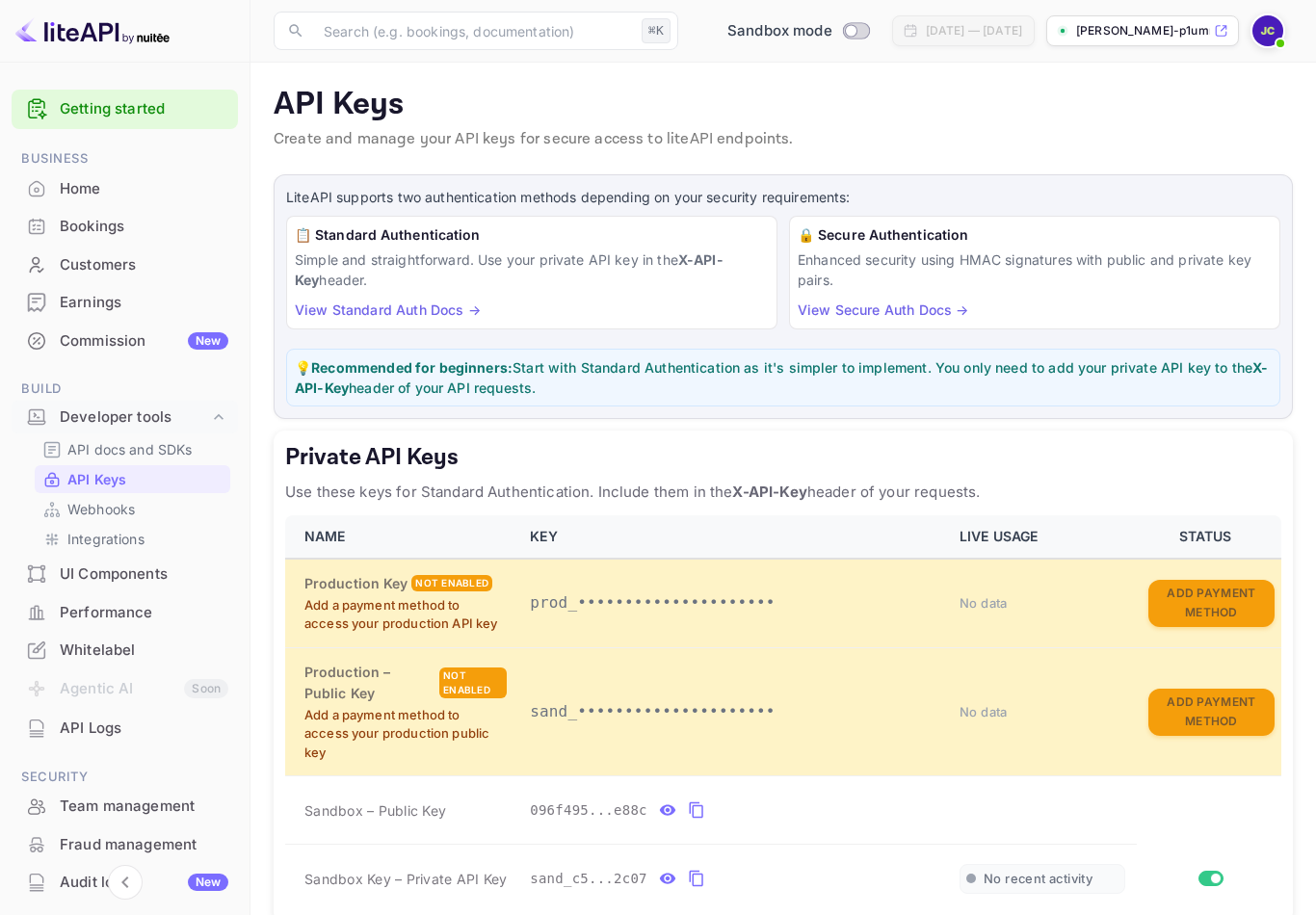
click at [1261, 39] on img at bounding box center [1269, 31] width 31 height 31
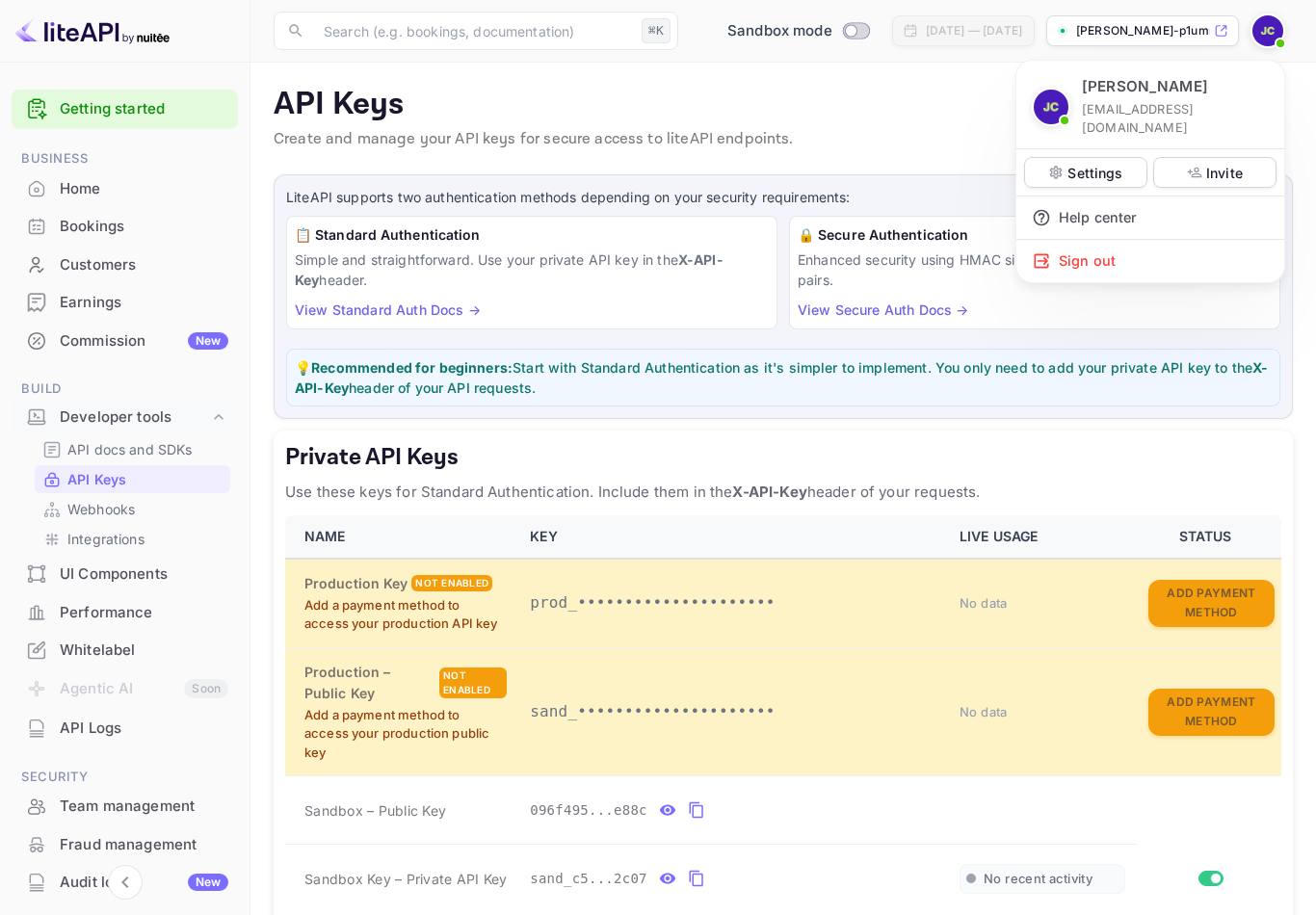
click at [954, 84] on div at bounding box center [658, 457] width 1316 height 915
